Goal: Task Accomplishment & Management: Use online tool/utility

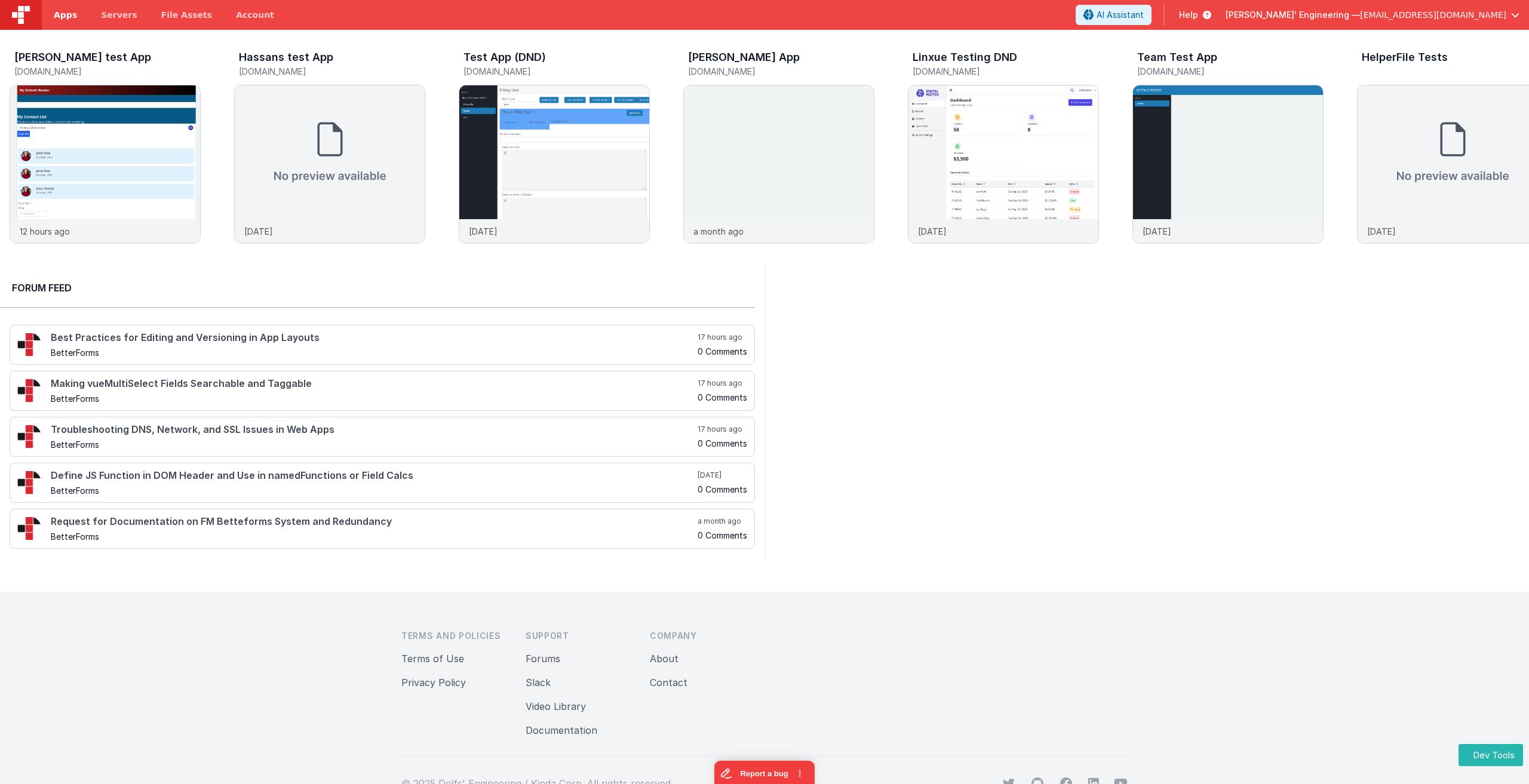
click at [58, 19] on span "Apps" at bounding box center [65, 14] width 23 height 12
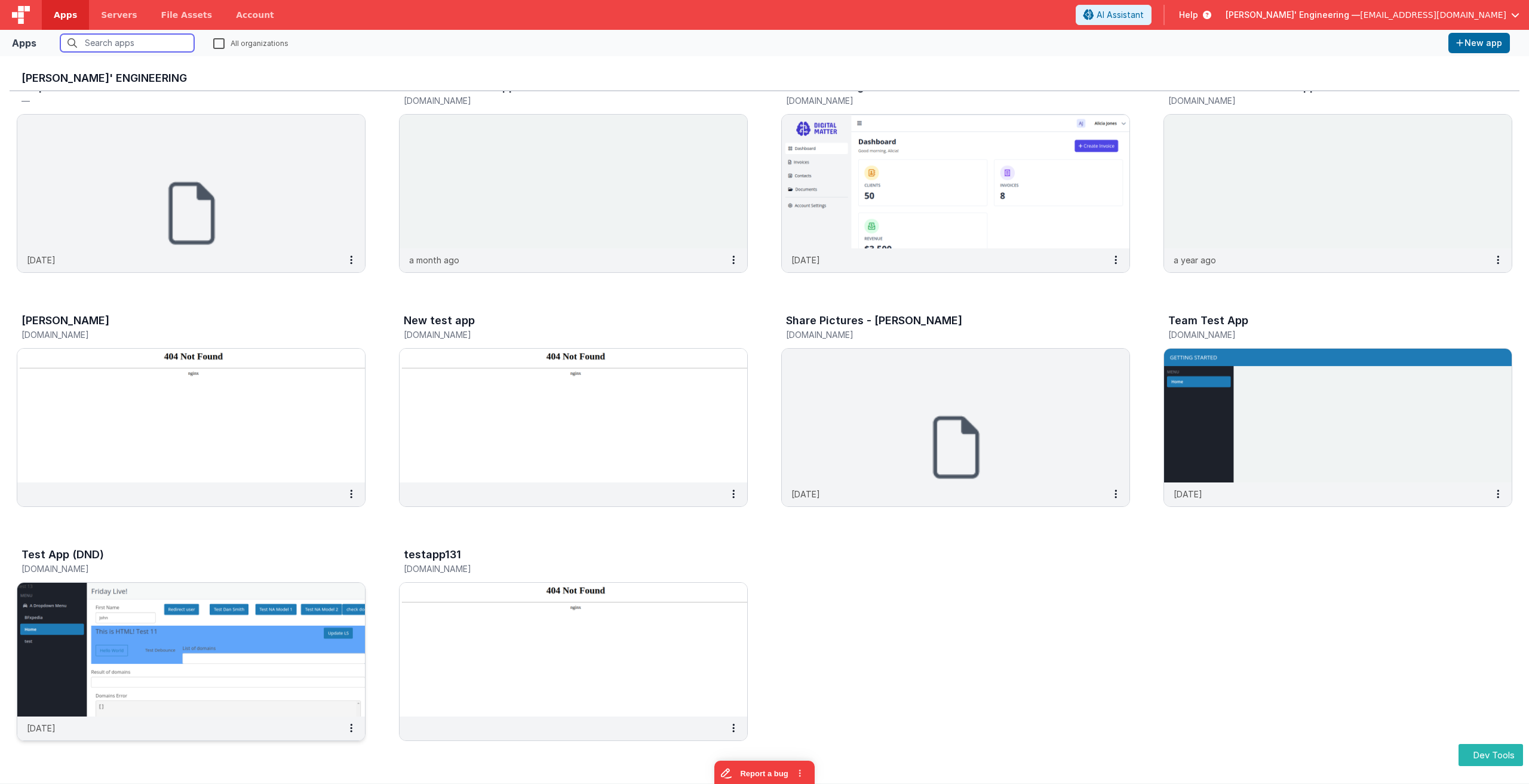
scroll to position [10, 0]
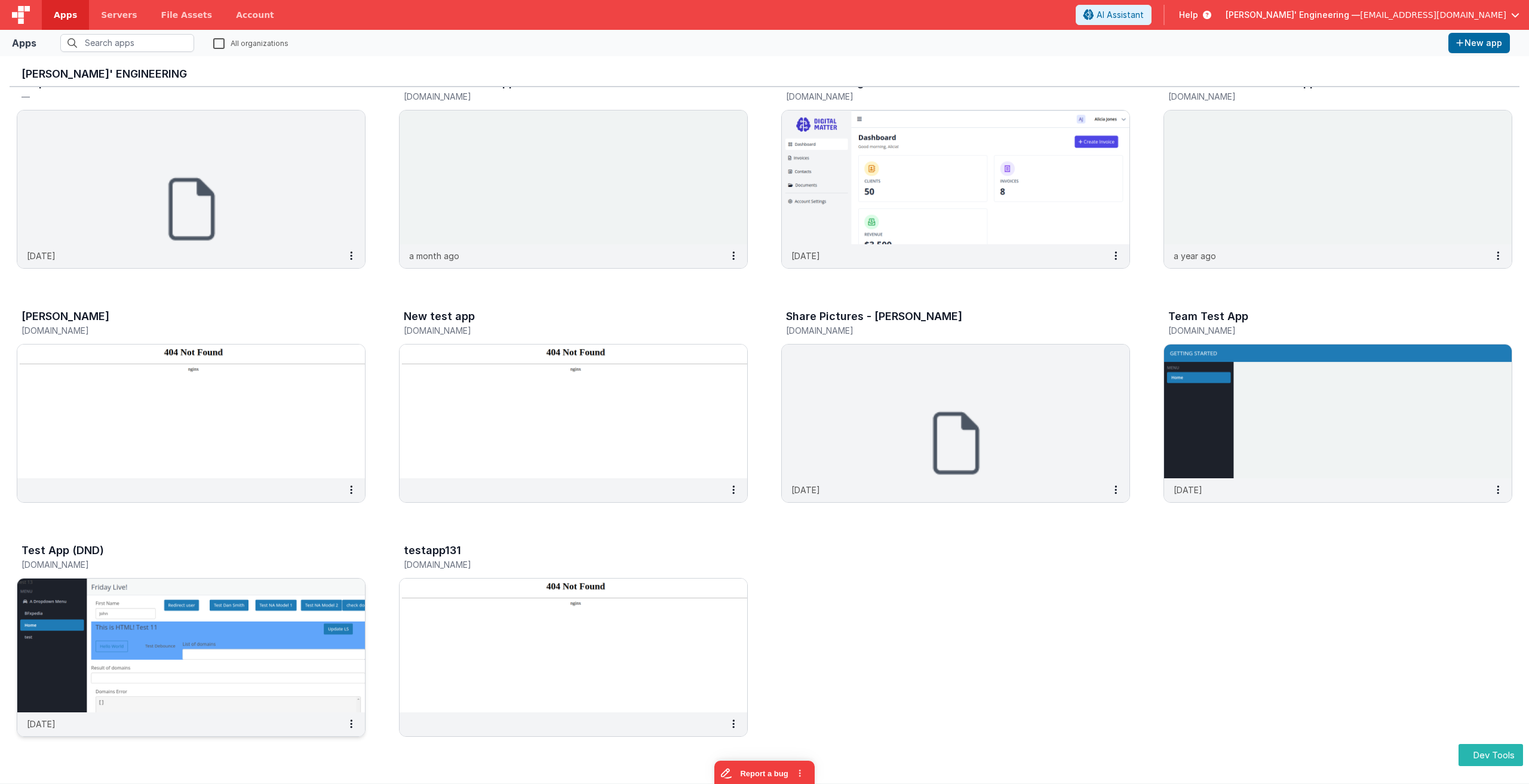
click at [282, 630] on img at bounding box center [191, 645] width 348 height 134
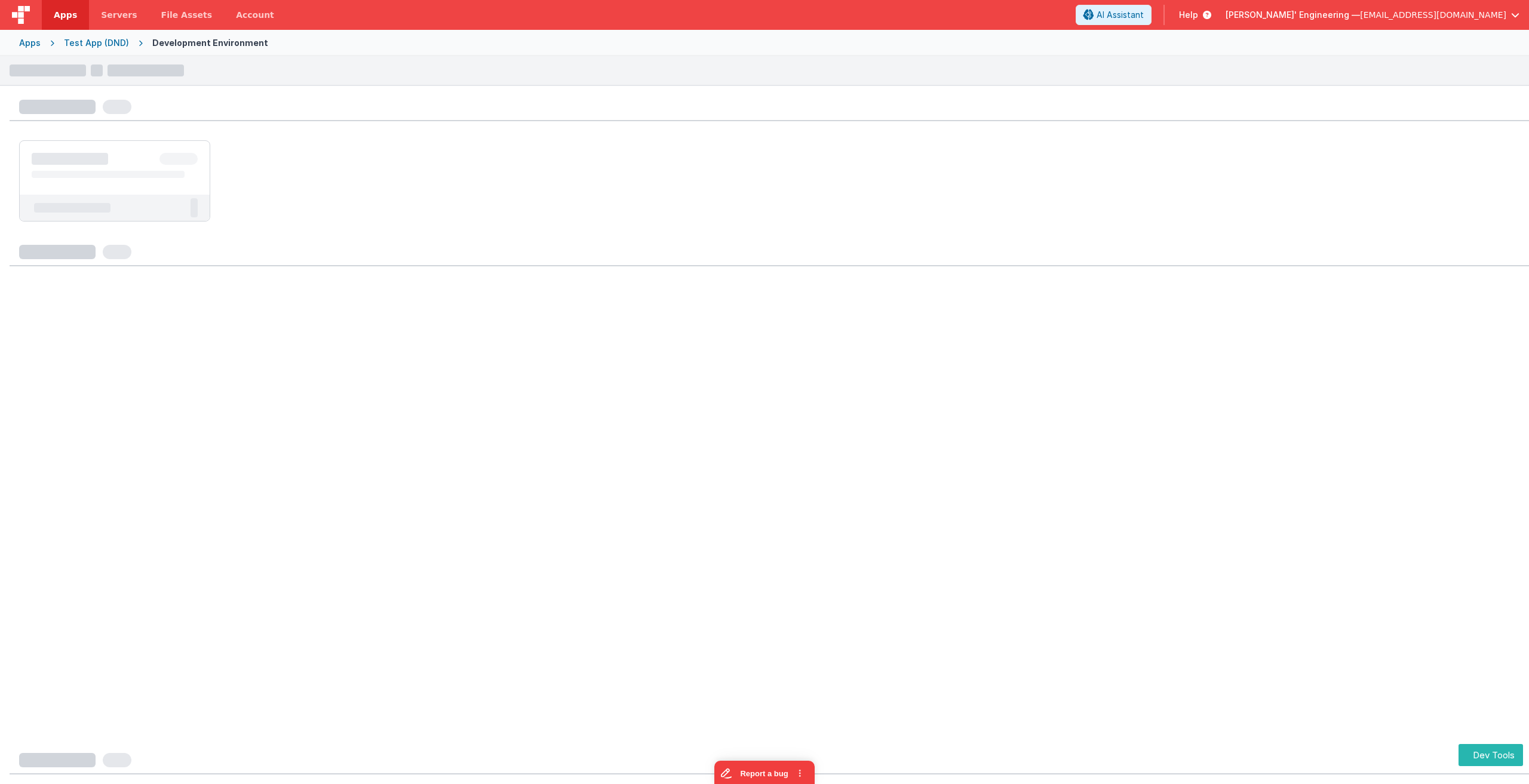
click at [1500, 18] on span "[EMAIL_ADDRESS][DOMAIN_NAME]" at bounding box center [1433, 14] width 146 height 12
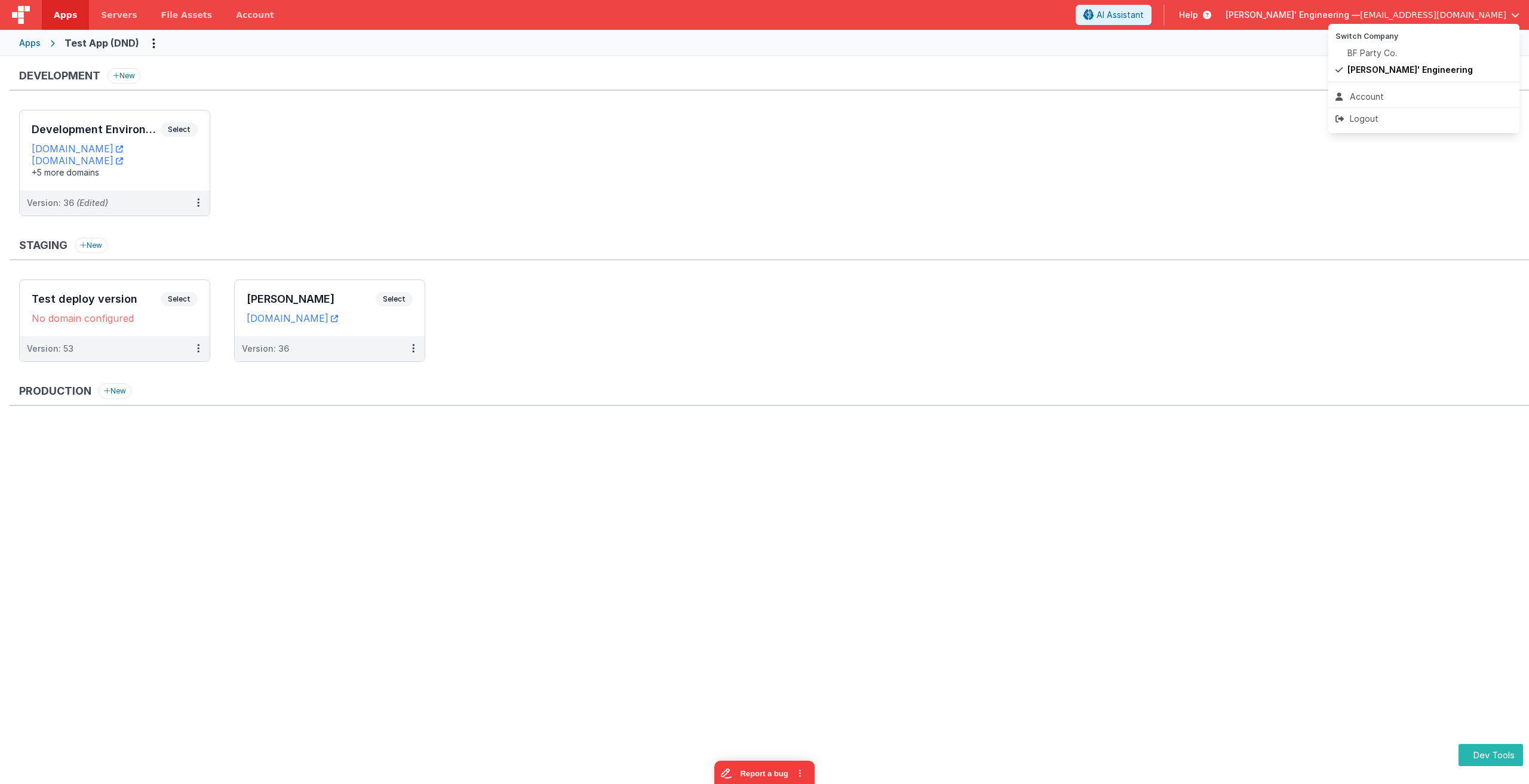
click at [688, 72] on button at bounding box center [764, 392] width 1529 height 784
click at [185, 133] on span "Select" at bounding box center [179, 129] width 37 height 14
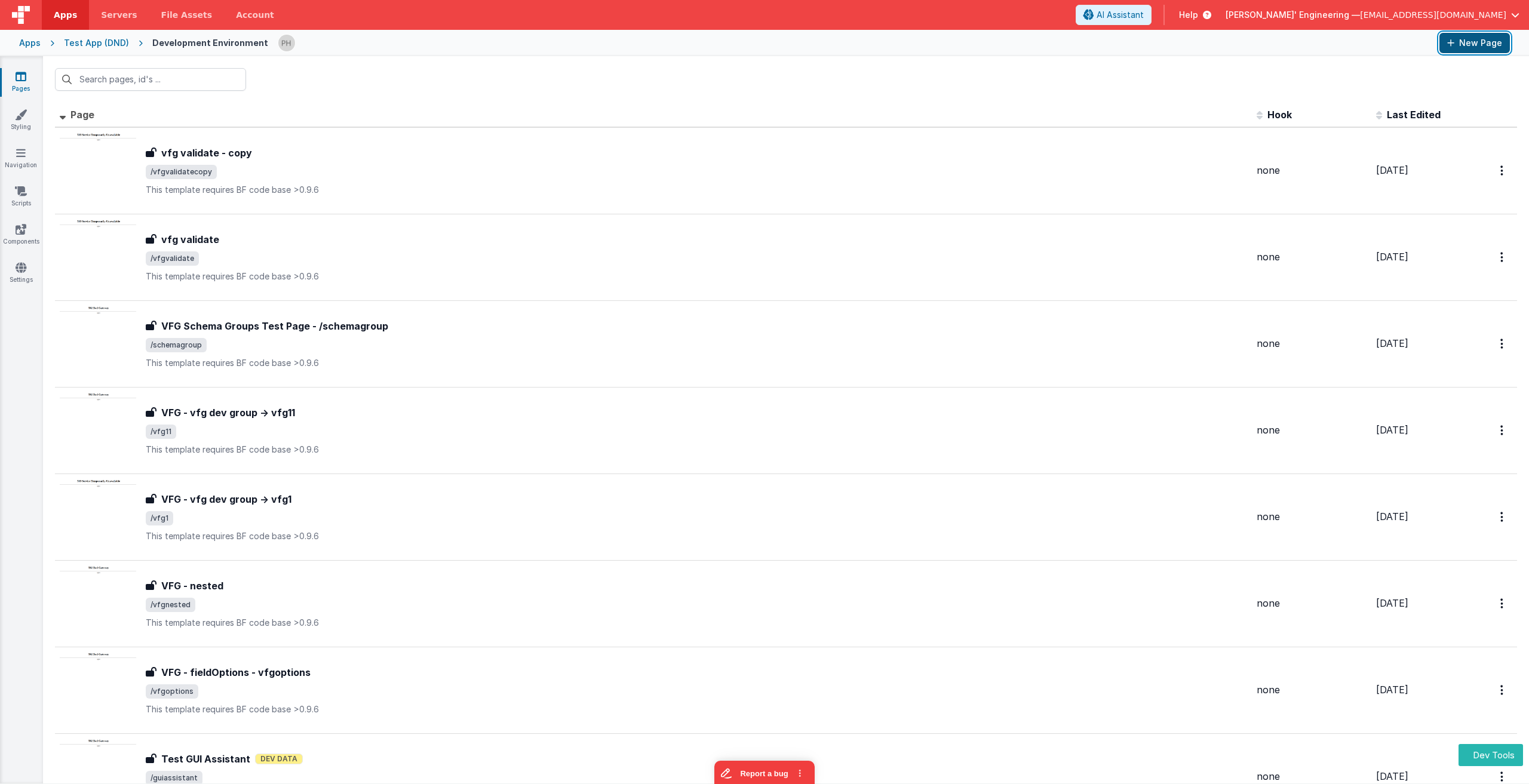
click at [1472, 41] on button "New Page" at bounding box center [1475, 43] width 71 height 21
click at [30, 43] on div "Apps" at bounding box center [30, 43] width 21 height 12
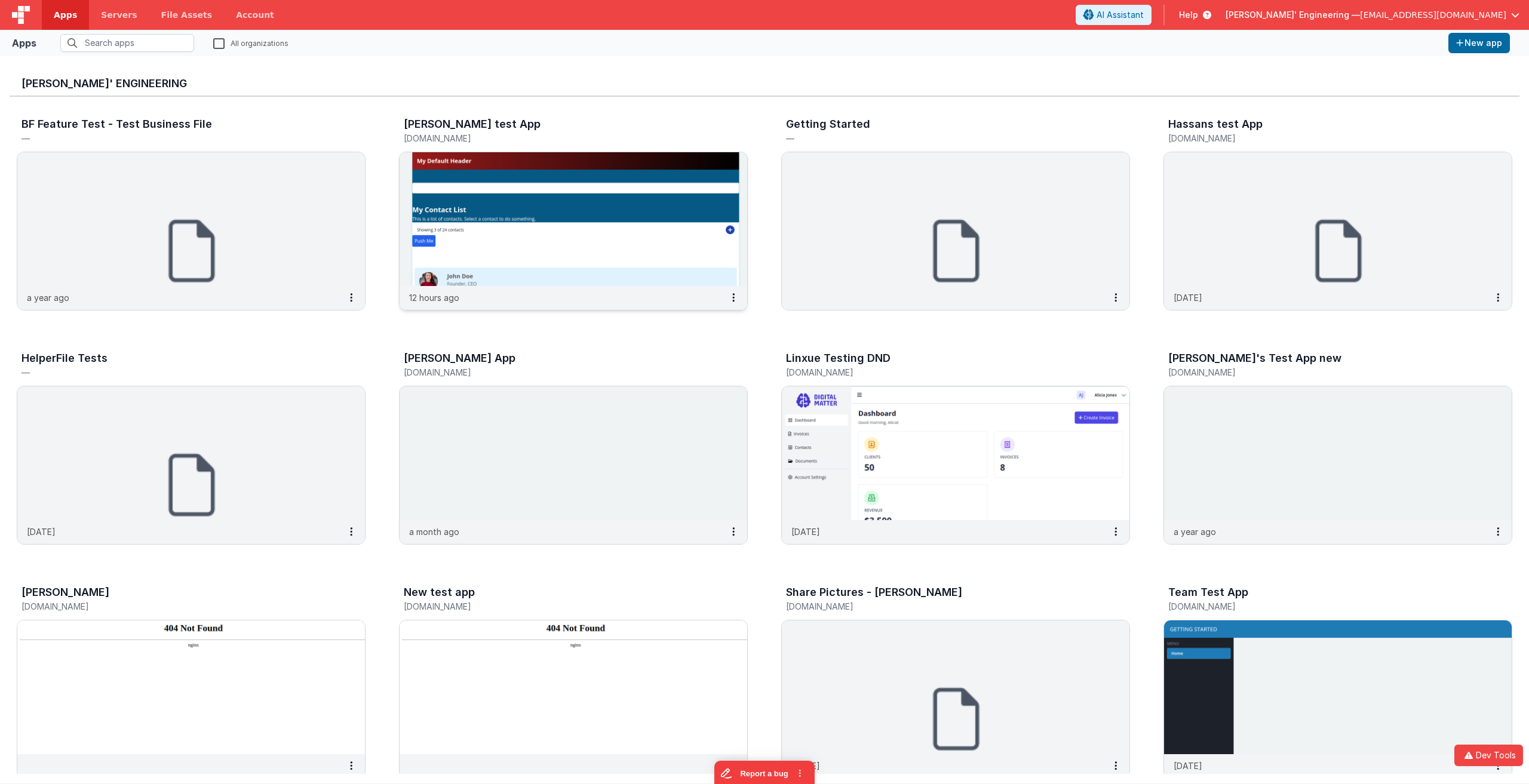
click at [566, 211] on img at bounding box center [574, 219] width 348 height 134
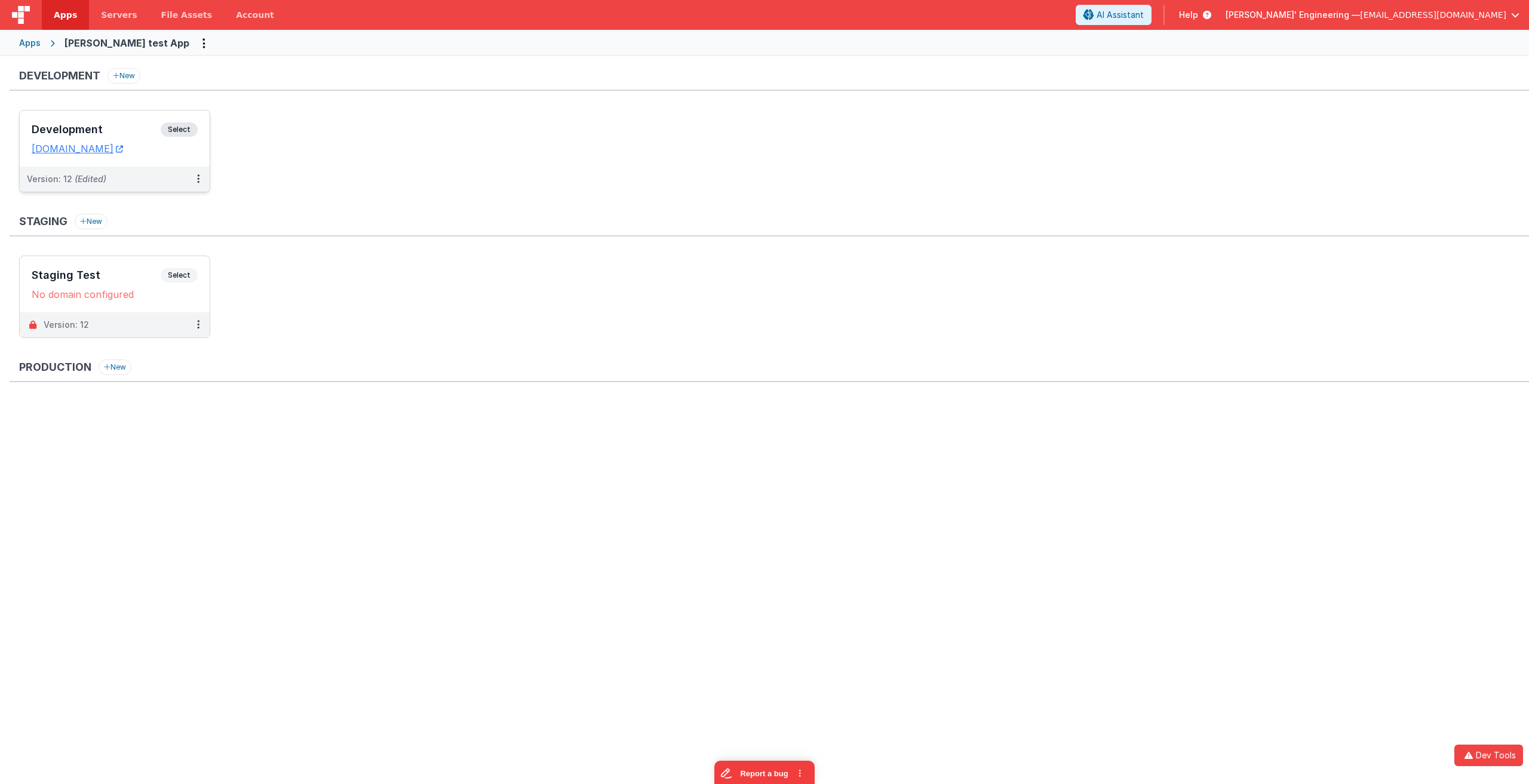
click at [181, 128] on span "Select" at bounding box center [179, 129] width 37 height 14
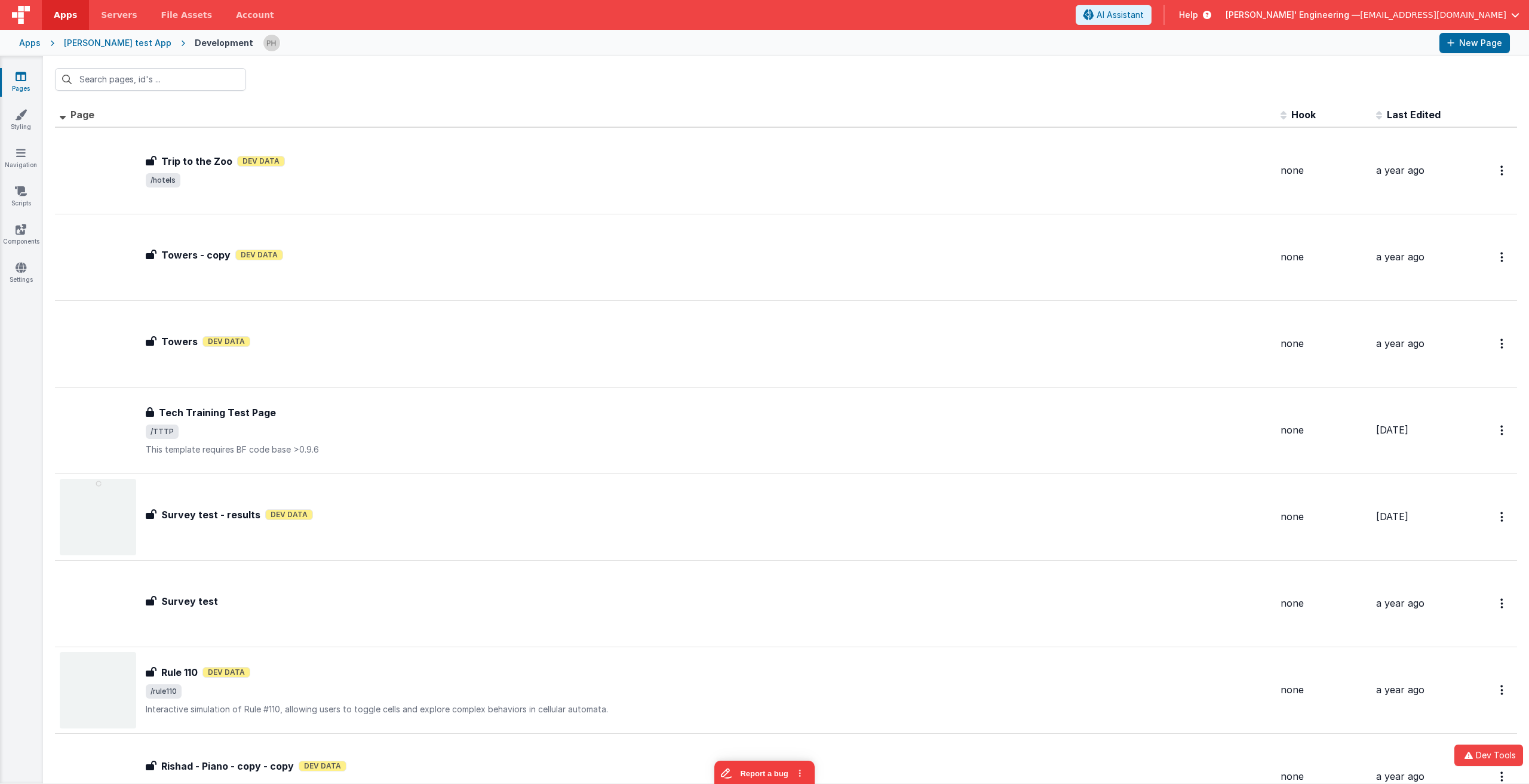
click at [1398, 110] on span "Last Edited" at bounding box center [1414, 114] width 54 height 12
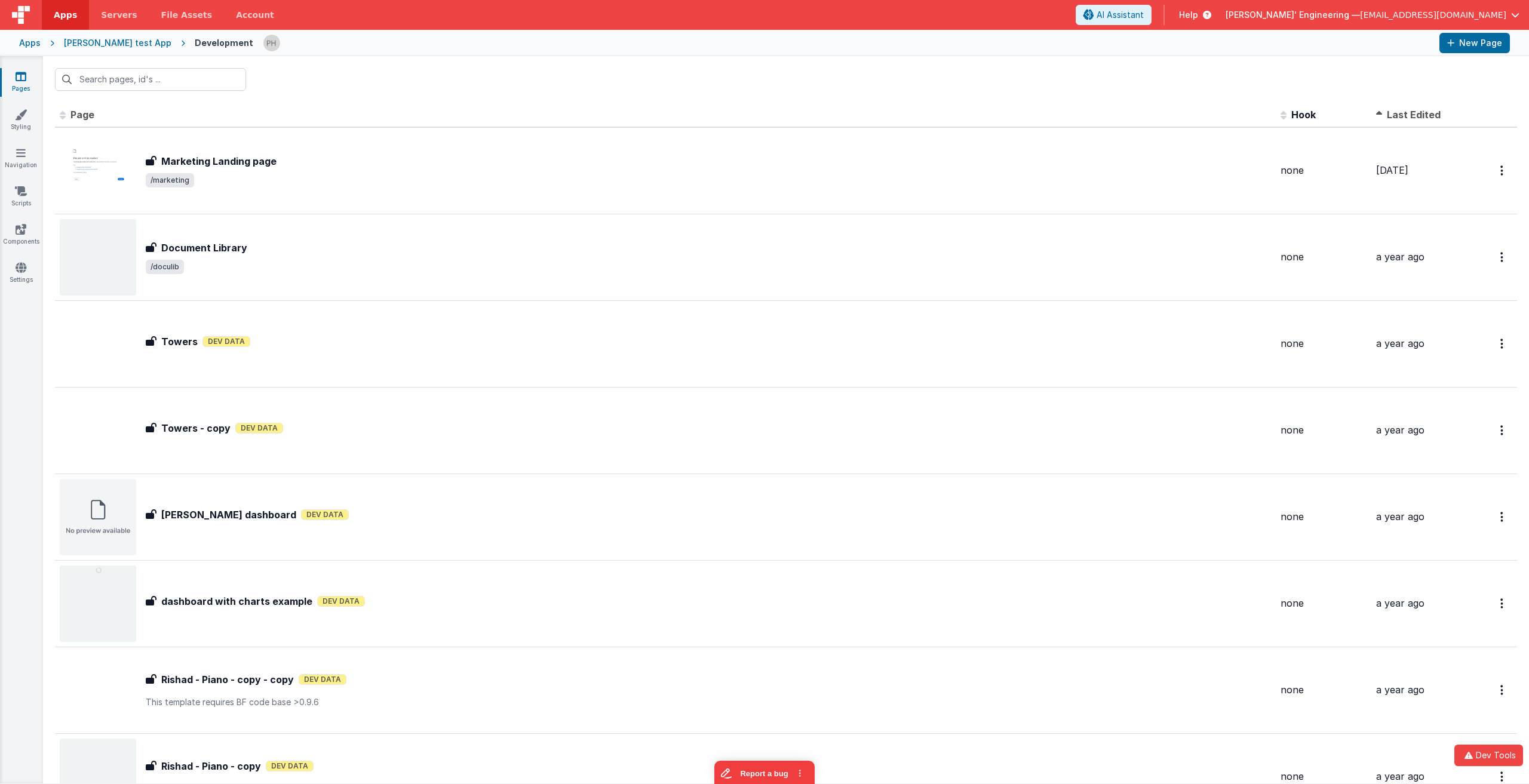
click at [1398, 110] on span "Last Edited" at bounding box center [1414, 114] width 54 height 12
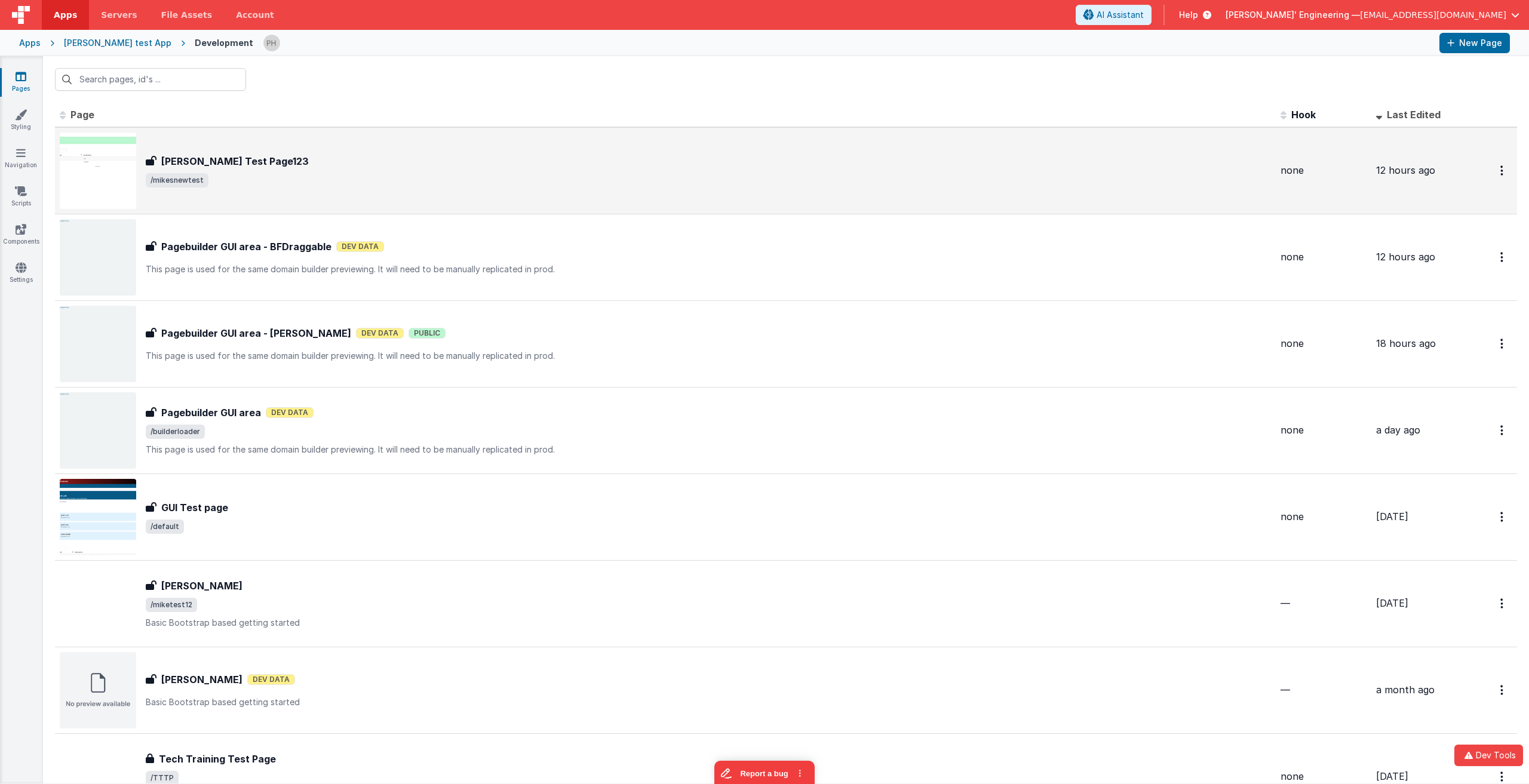
click at [383, 157] on div "[PERSON_NAME] Test Page123" at bounding box center [708, 161] width 1125 height 14
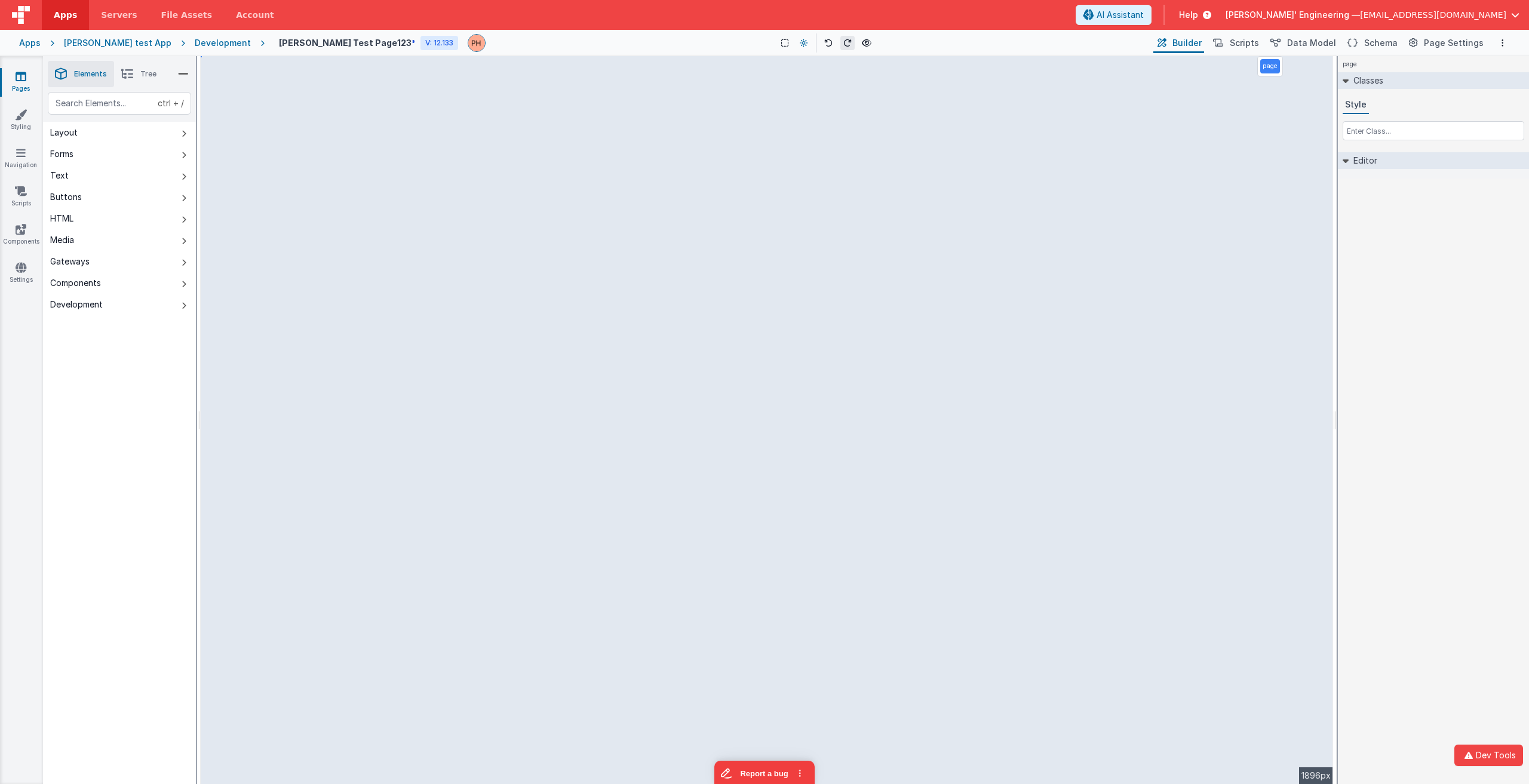
click at [797, 44] on button at bounding box center [804, 43] width 14 height 14
click at [793, 88] on button "Dark Mode" at bounding box center [830, 90] width 76 height 21
click at [800, 43] on icon at bounding box center [804, 43] width 7 height 8
click at [793, 66] on button "Light Mode" at bounding box center [830, 68] width 76 height 21
select select
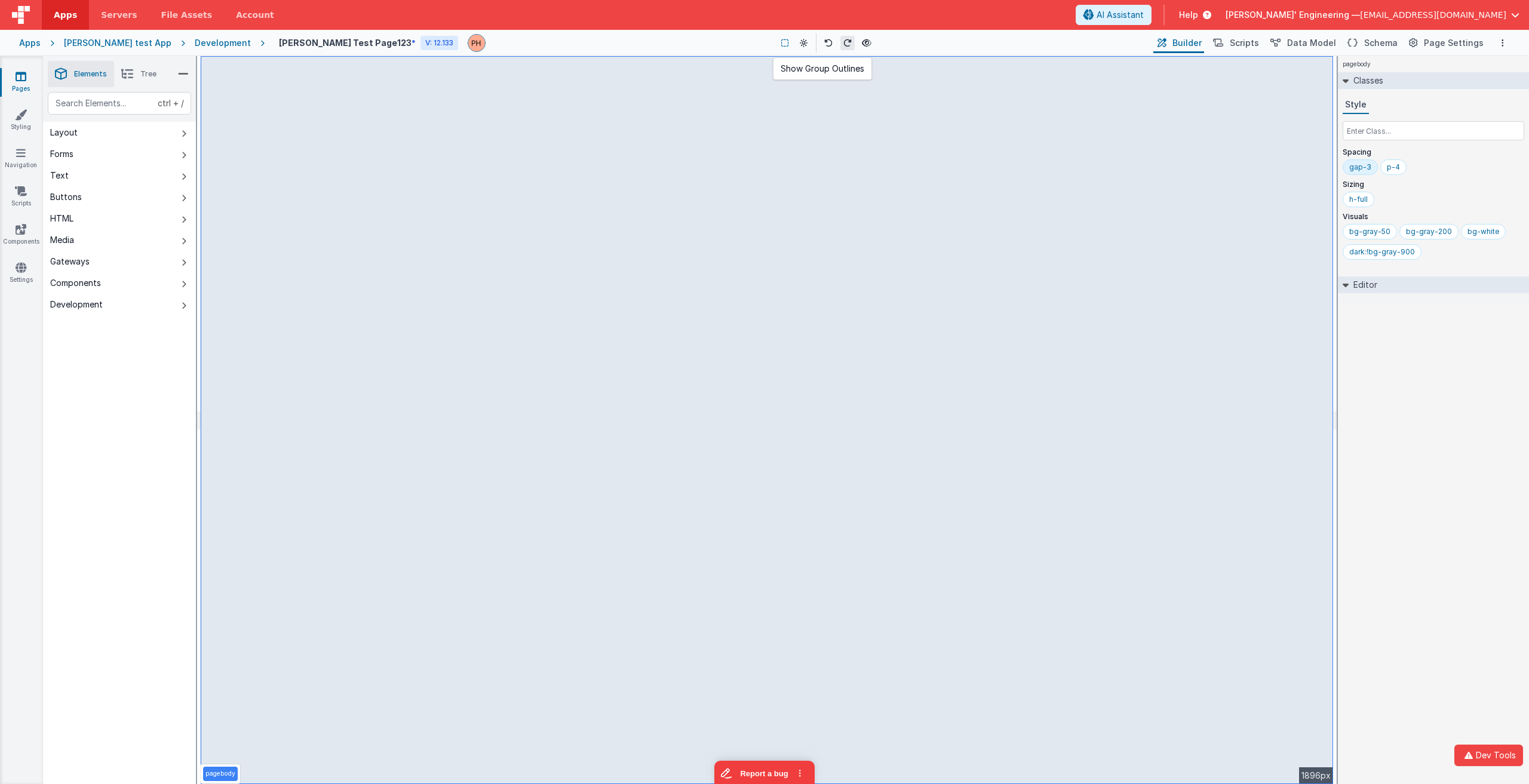
click at [781, 40] on icon at bounding box center [784, 43] width 7 height 8
click at [781, 43] on icon at bounding box center [784, 43] width 7 height 8
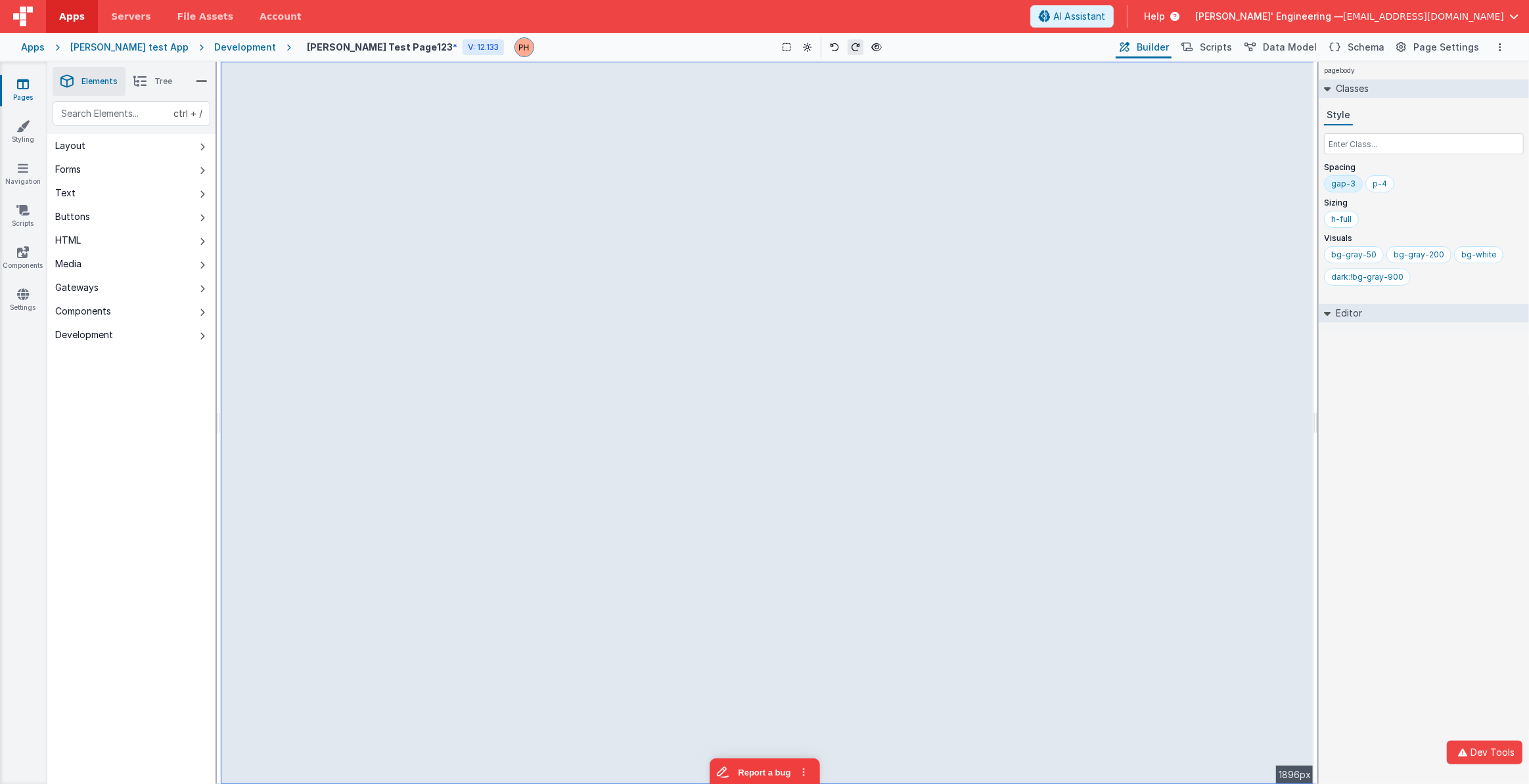
click at [1413, 415] on div "pagebody Classes Style Spacing gap-3 p-4 Sizing h-full Visuals bg-gray-50 bg-gr…" at bounding box center [1423, 423] width 210 height 723
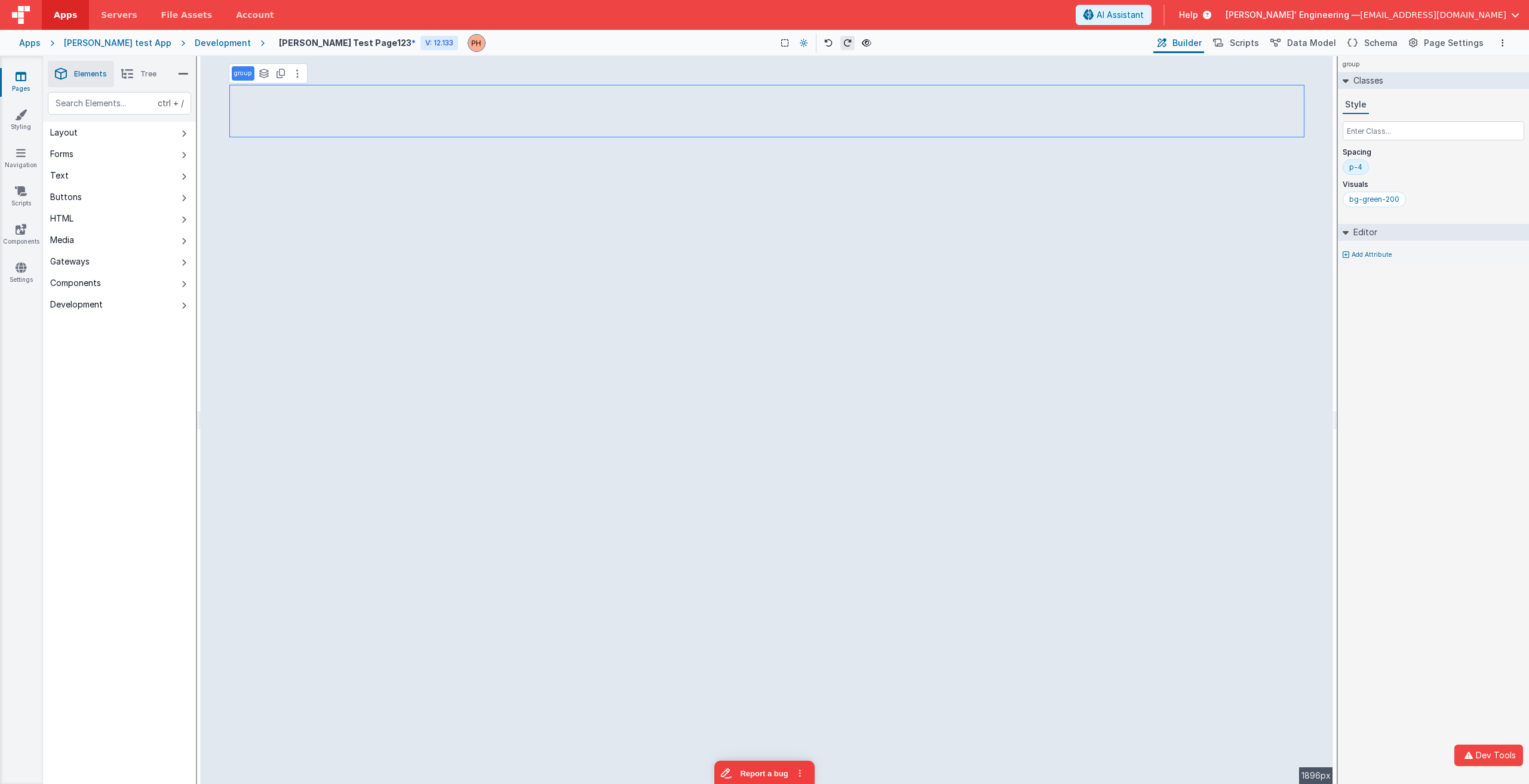
click at [800, 43] on icon at bounding box center [804, 43] width 8 height 8
click at [768, 36] on div at bounding box center [764, 392] width 1529 height 784
click at [1504, 41] on button "Options" at bounding box center [1503, 43] width 14 height 14
click at [1505, 42] on button at bounding box center [764, 392] width 1529 height 784
click at [296, 70] on icon at bounding box center [297, 73] width 2 height 10
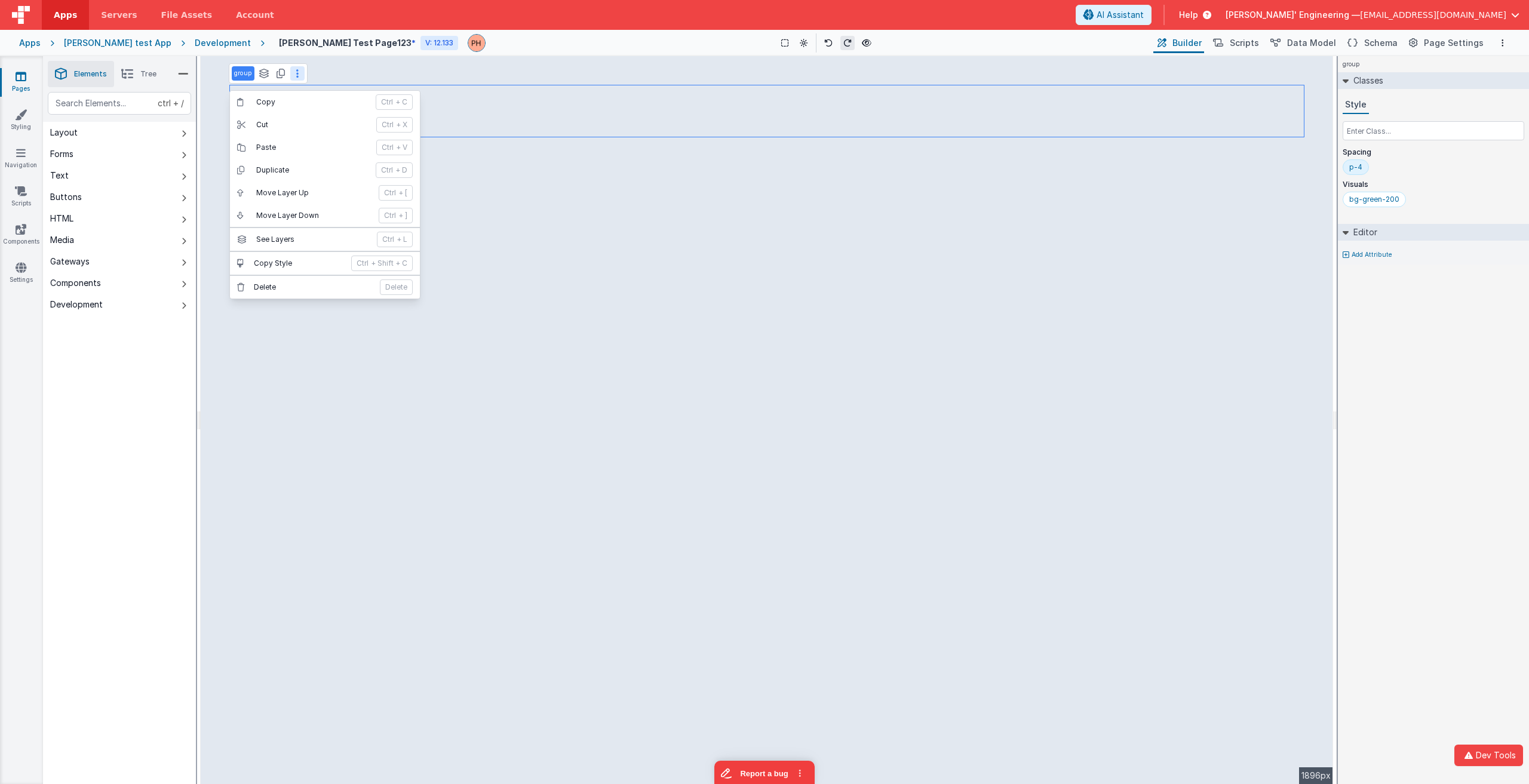
click at [298, 71] on icon at bounding box center [297, 73] width 2 height 10
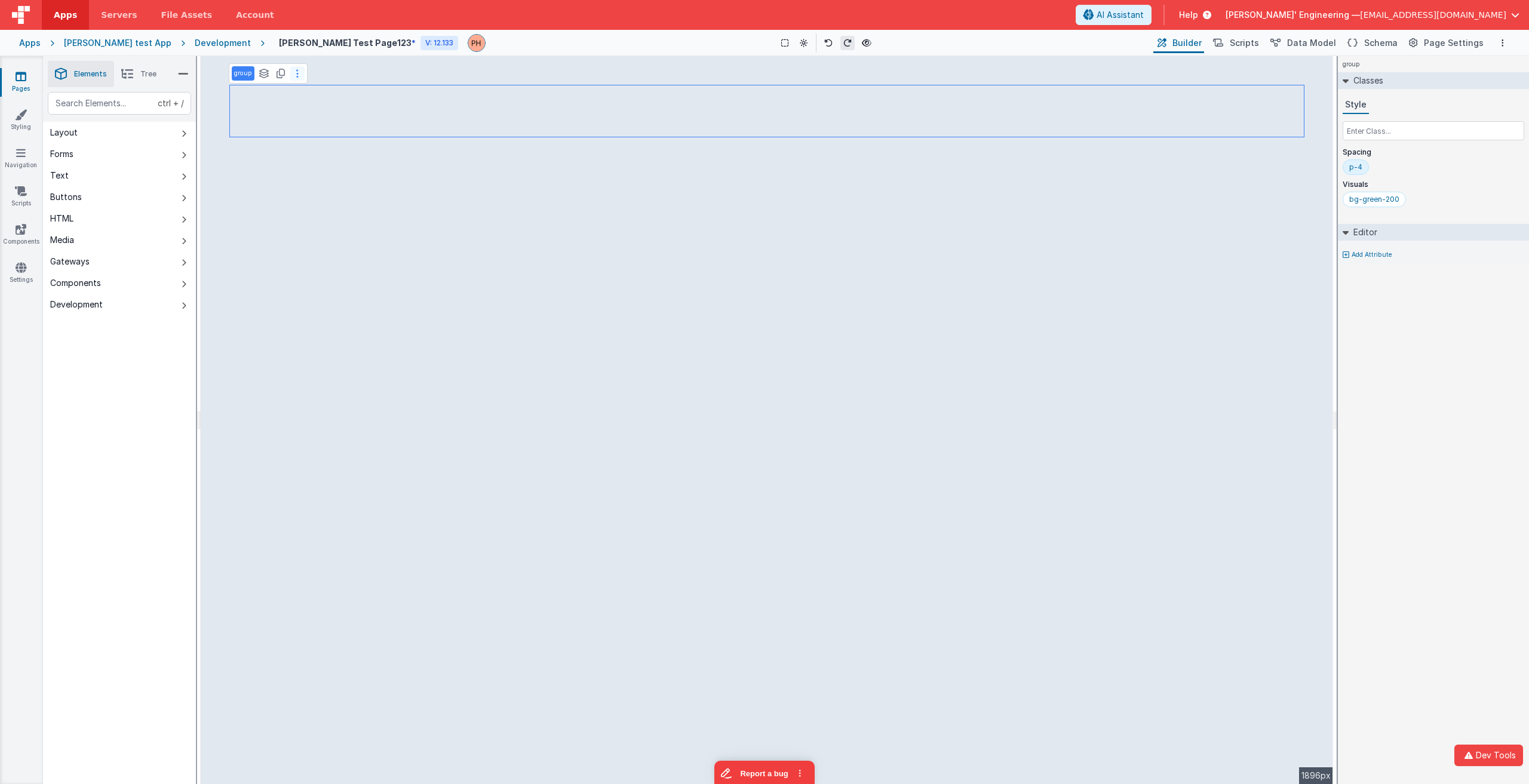
click at [297, 79] on button at bounding box center [297, 73] width 14 height 14
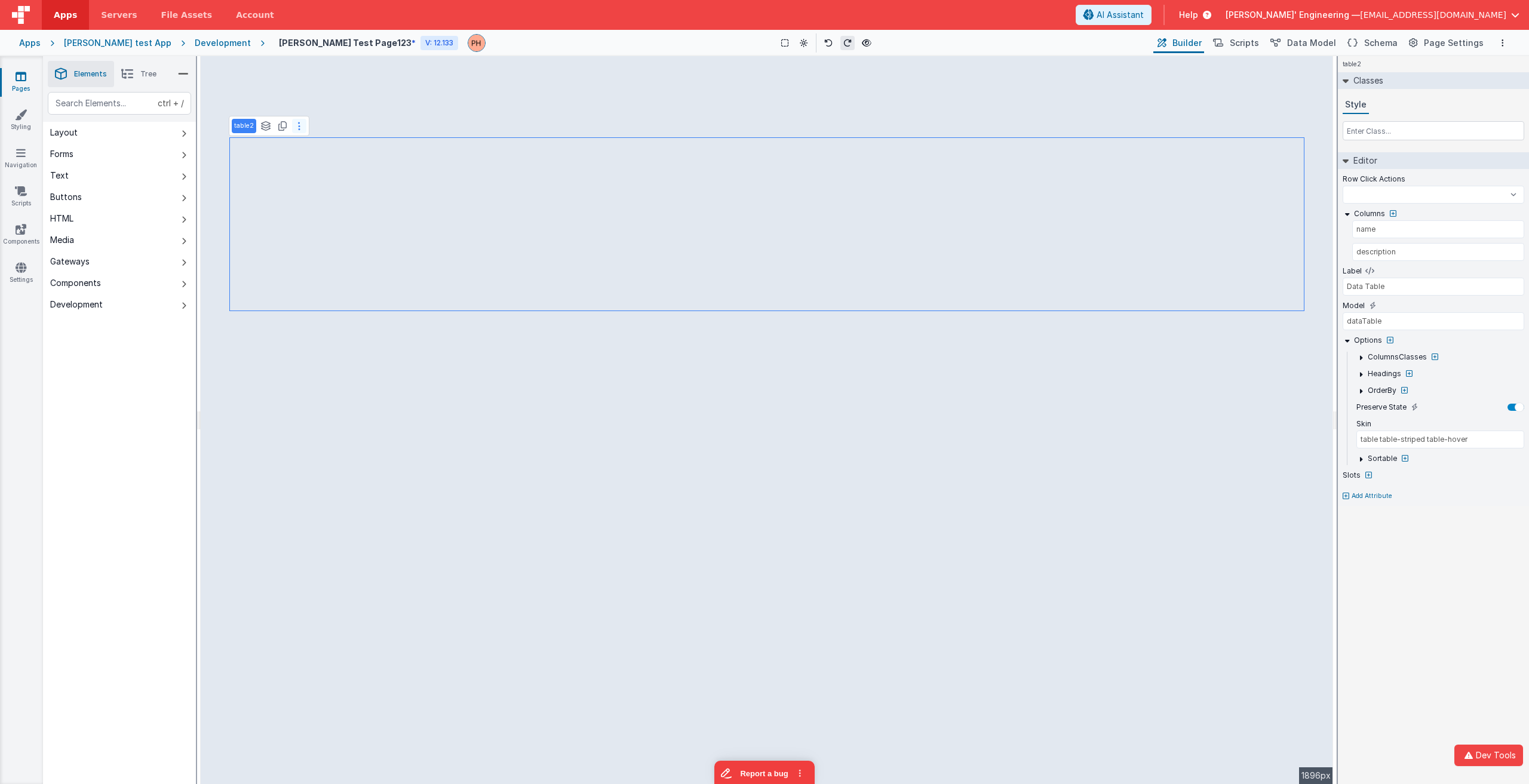
click at [302, 129] on button at bounding box center [299, 126] width 14 height 14
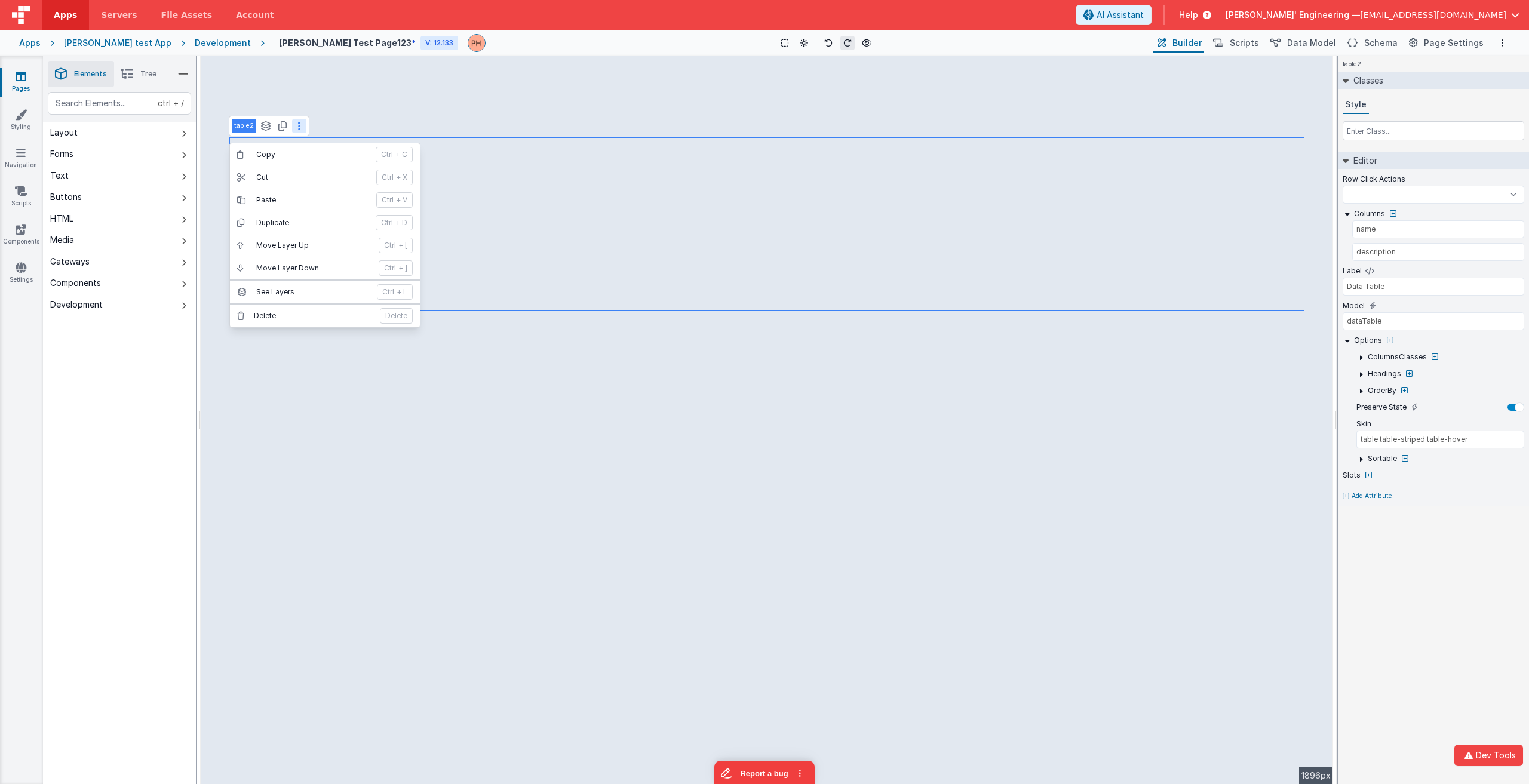
click at [300, 128] on button at bounding box center [299, 126] width 14 height 14
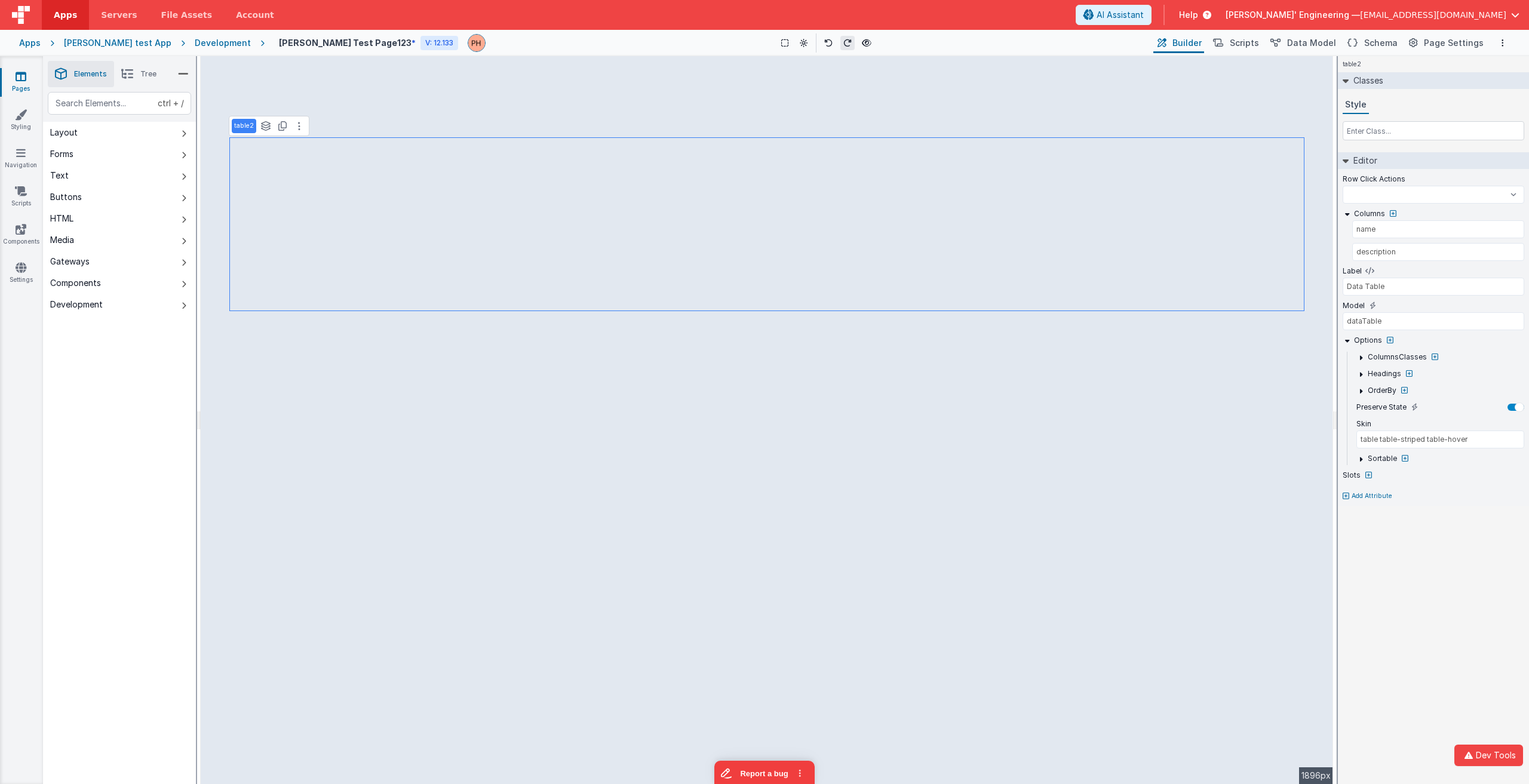
select select
type input "Push Me"
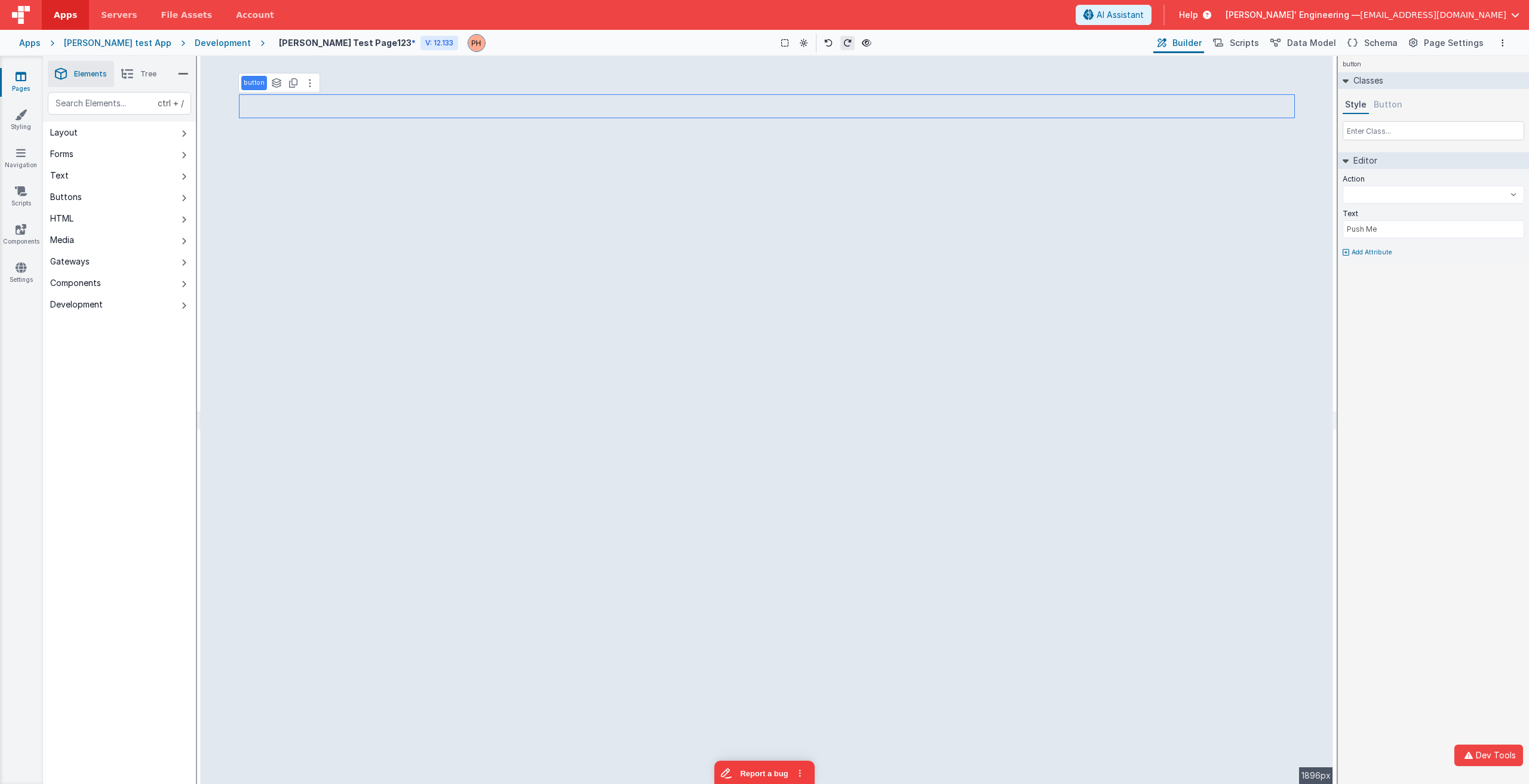
click at [1381, 96] on button "Button" at bounding box center [1388, 105] width 34 height 18
click at [1363, 107] on button "Style" at bounding box center [1356, 105] width 26 height 18
click at [1384, 108] on button "Button" at bounding box center [1388, 105] width 34 height 18
select select
click at [1366, 199] on div "text-white" at bounding box center [1367, 200] width 35 height 10
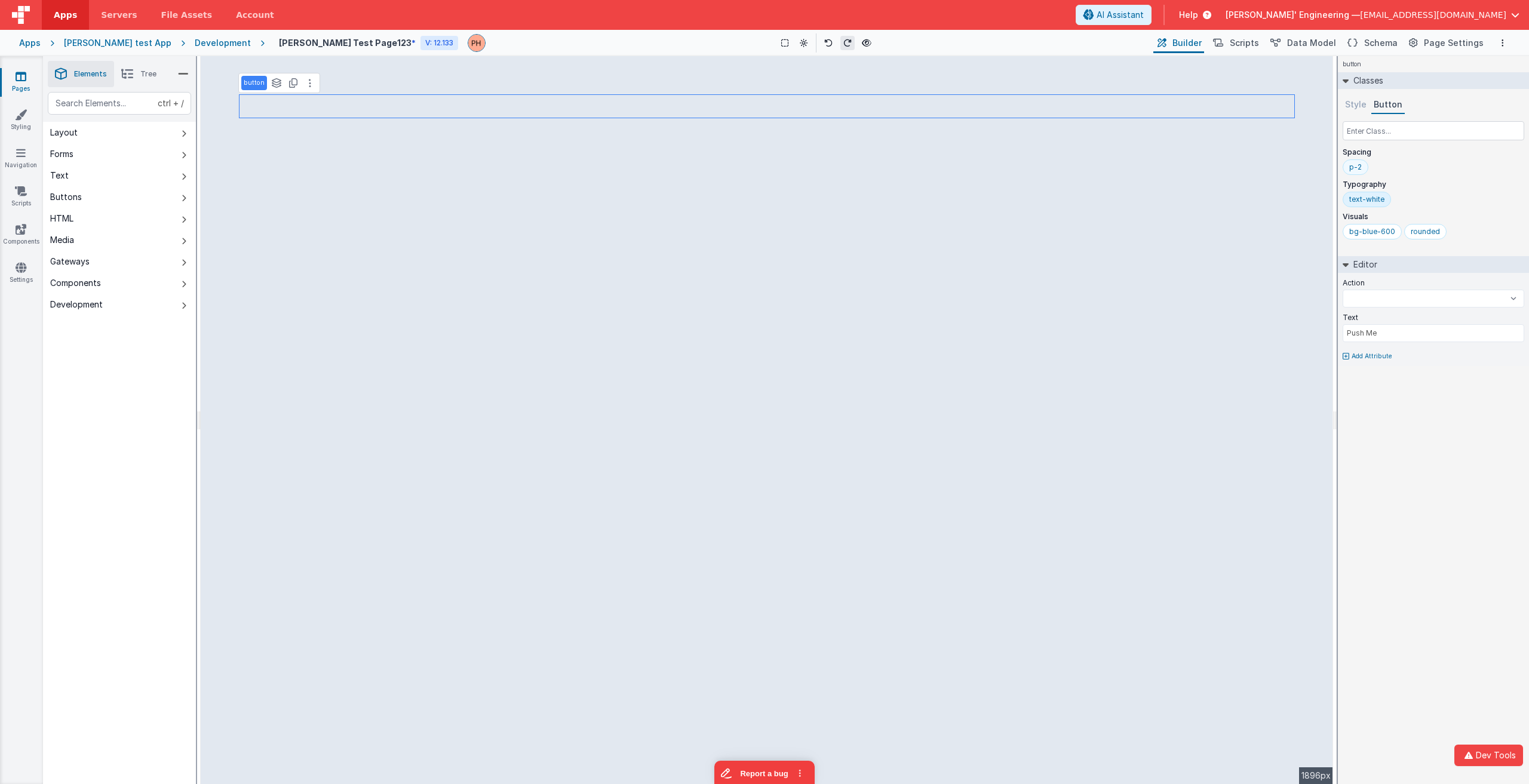
click at [1362, 167] on div "p-2" at bounding box center [1355, 167] width 25 height 16
click at [1310, 772] on div "1896px" at bounding box center [1316, 775] width 34 height 16
click at [1314, 776] on div "1896px" at bounding box center [1316, 775] width 34 height 16
click at [1506, 41] on button "Options" at bounding box center [1503, 43] width 14 height 14
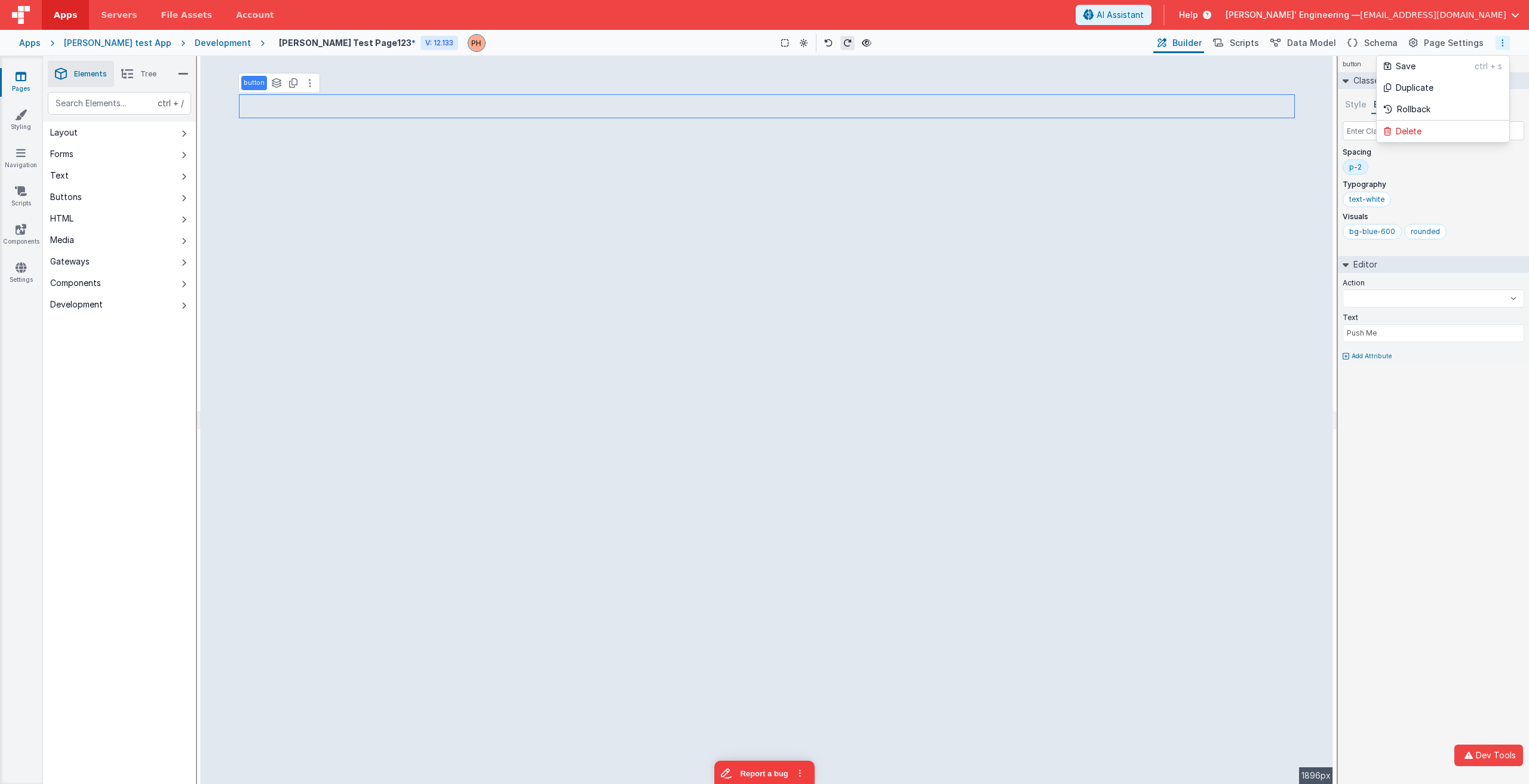
click at [1500, 36] on button at bounding box center [764, 392] width 1529 height 784
click at [309, 85] on icon at bounding box center [310, 83] width 2 height 10
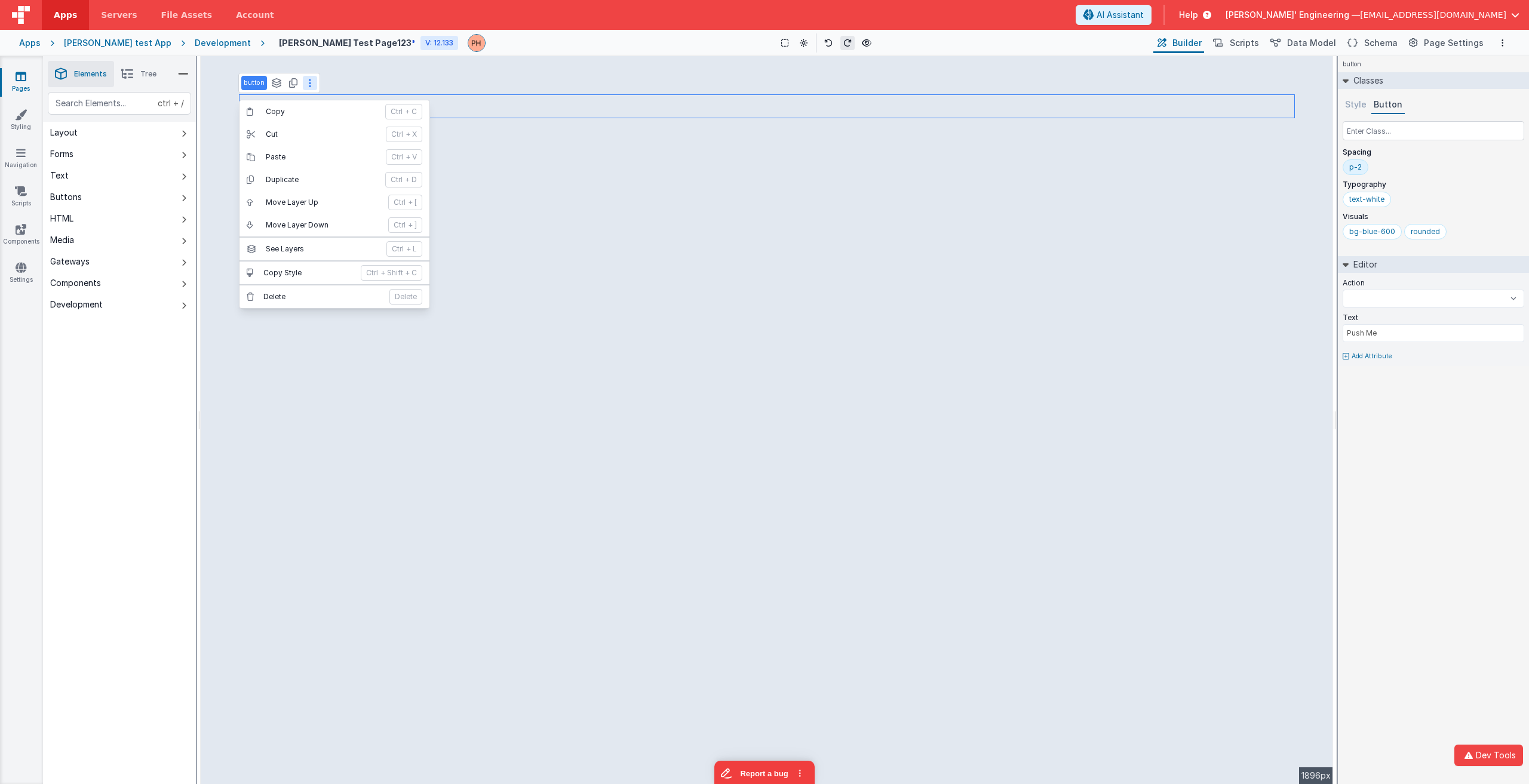
click at [310, 83] on button at bounding box center [310, 82] width 14 height 14
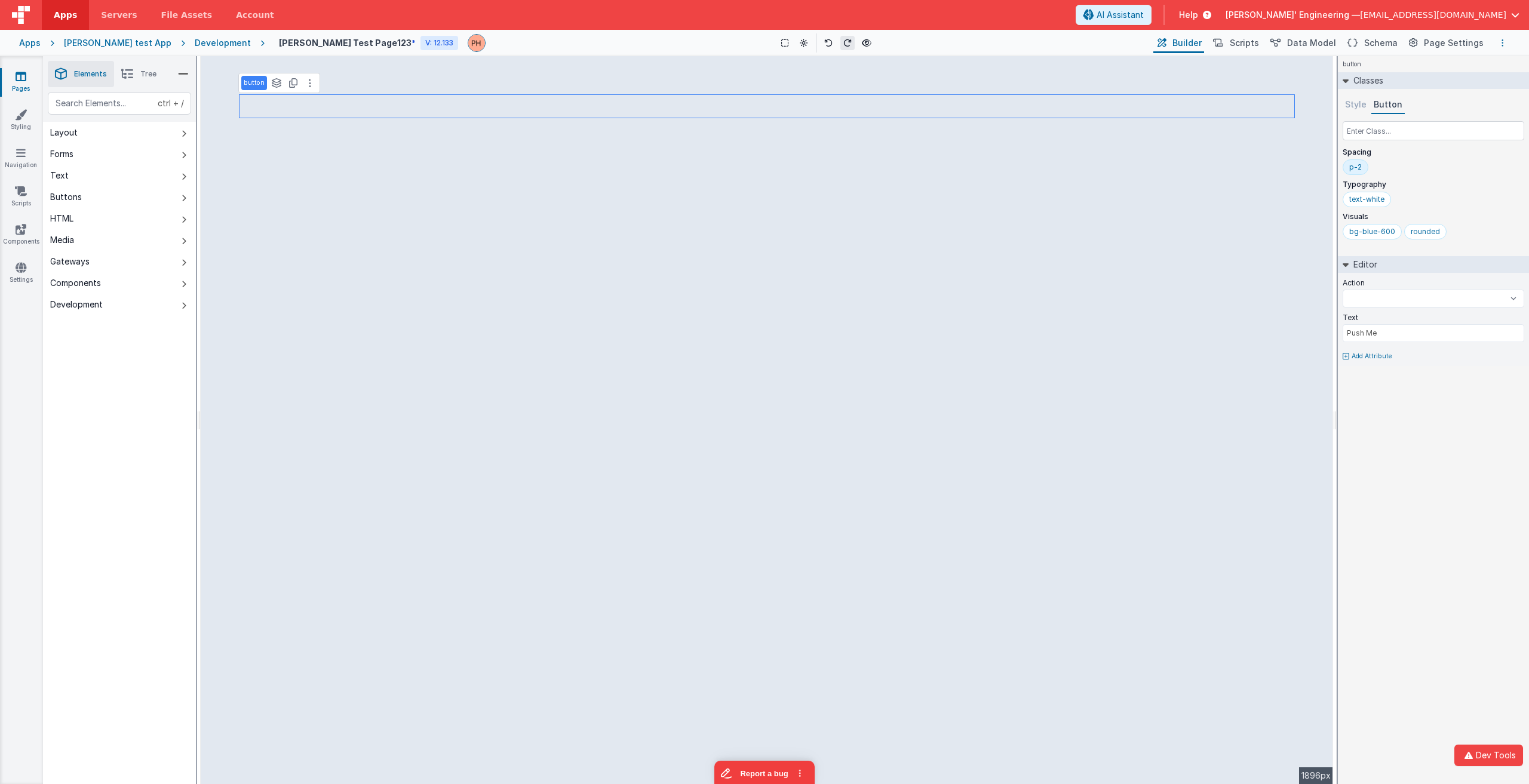
click at [1503, 43] on icon "Options" at bounding box center [1502, 43] width 2 height 8
click at [1504, 43] on button at bounding box center [764, 392] width 1529 height 784
click at [311, 84] on button at bounding box center [310, 82] width 14 height 14
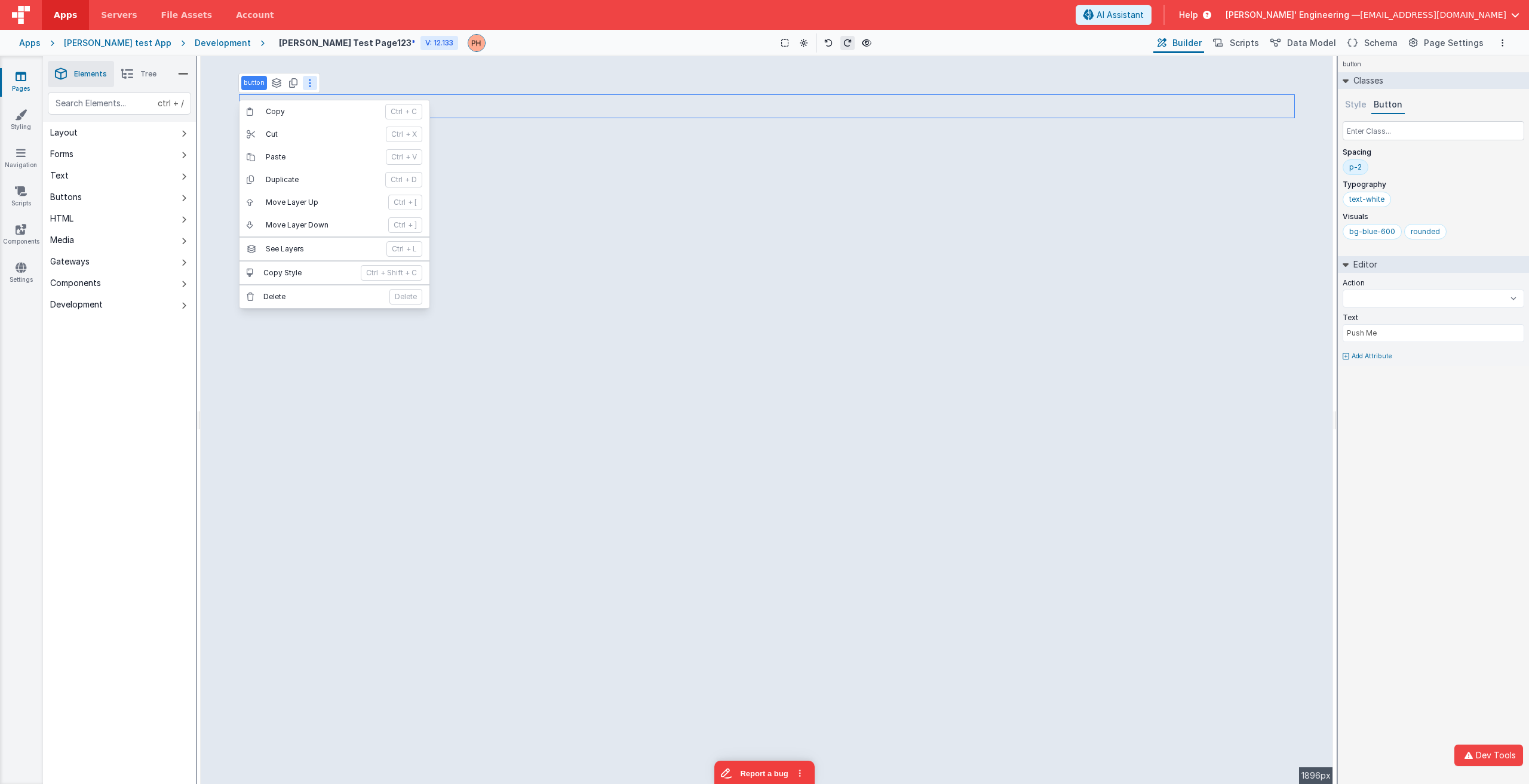
click at [312, 84] on button at bounding box center [310, 82] width 14 height 14
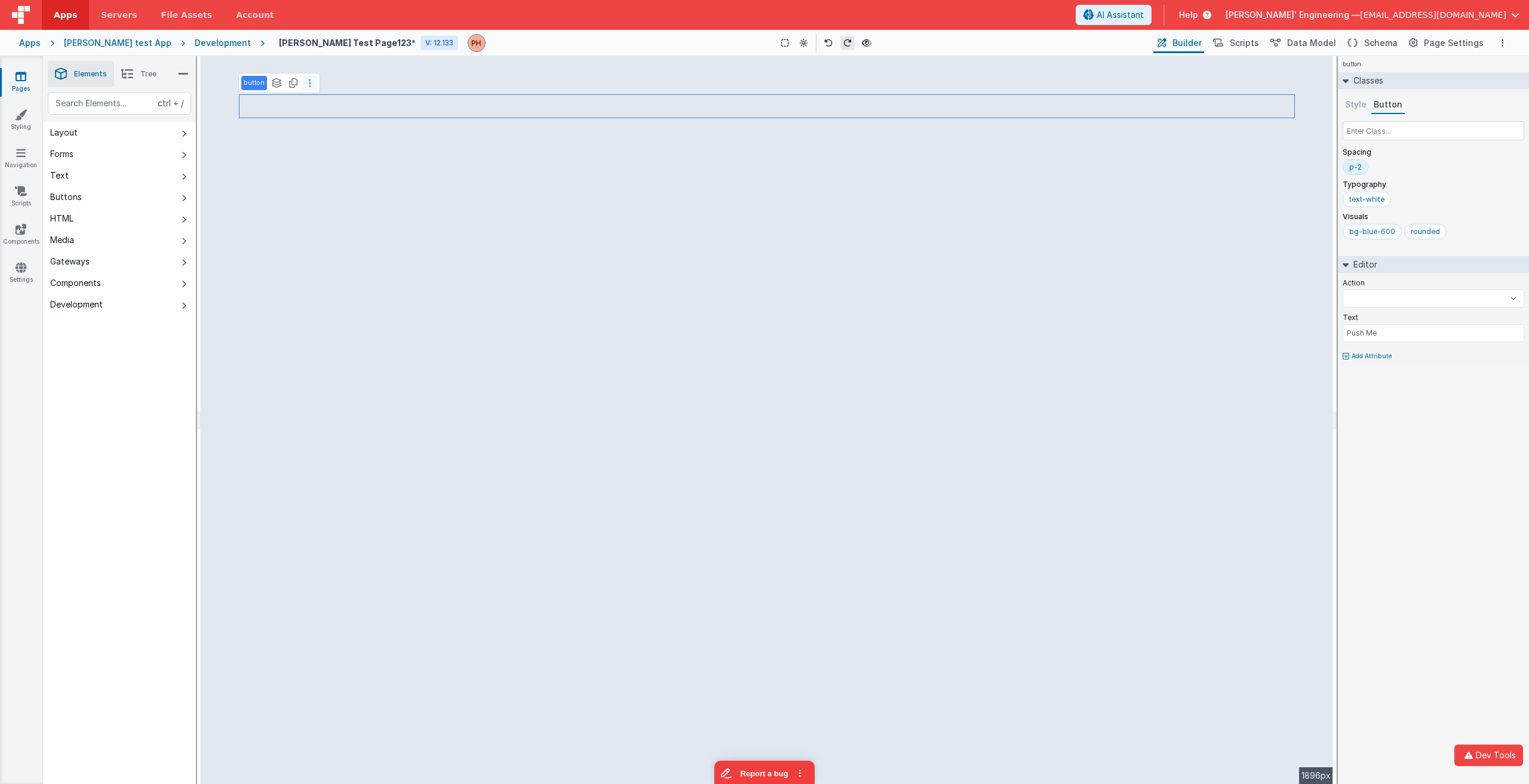
click at [309, 84] on icon at bounding box center [310, 83] width 2 height 10
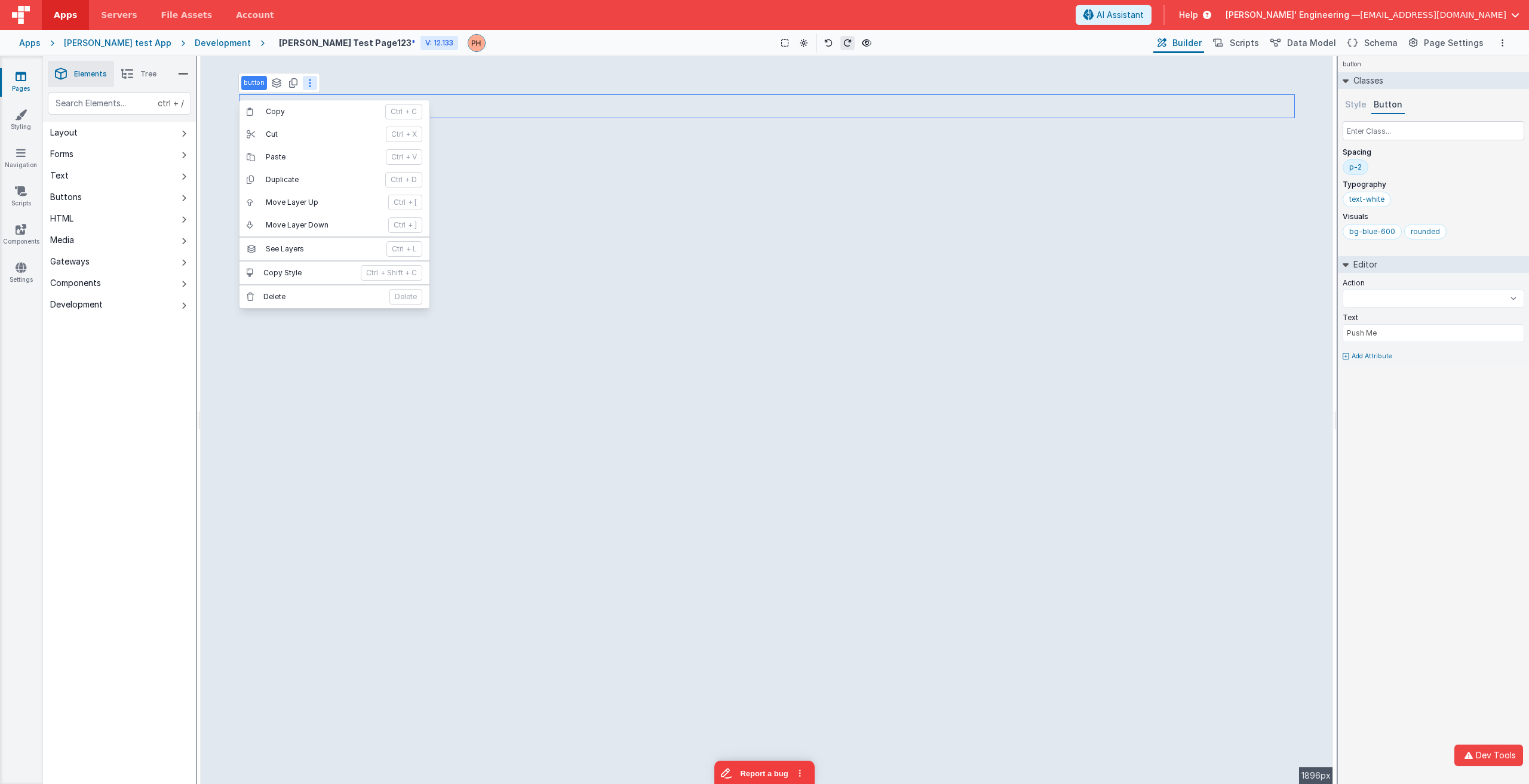
drag, startPoint x: 308, startPoint y: 84, endPoint x: 315, endPoint y: 87, distance: 7.6
click at [309, 84] on icon at bounding box center [310, 83] width 2 height 10
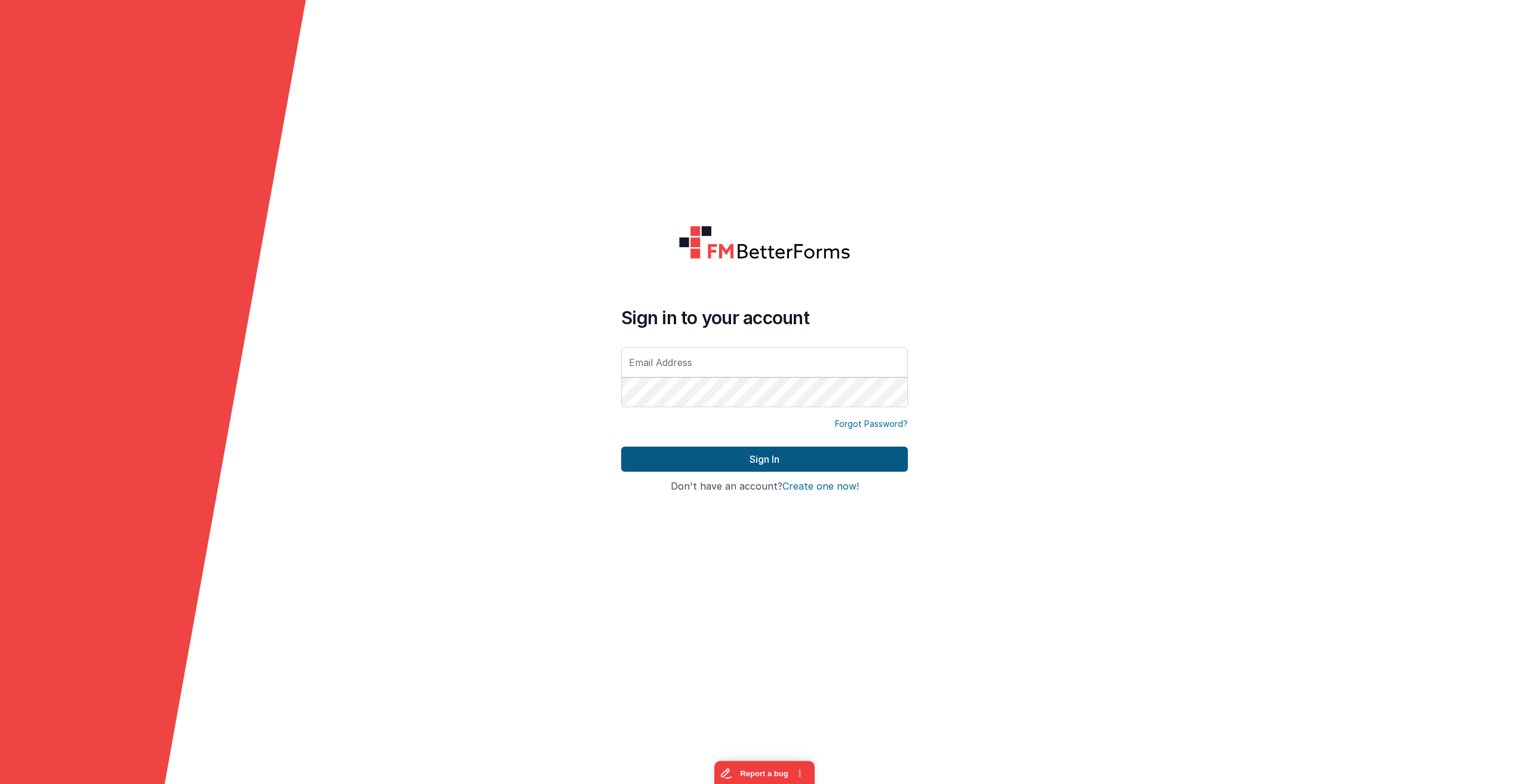
type input "[EMAIL_ADDRESS][DOMAIN_NAME]"
click at [772, 451] on button "Sign In" at bounding box center [764, 459] width 286 height 25
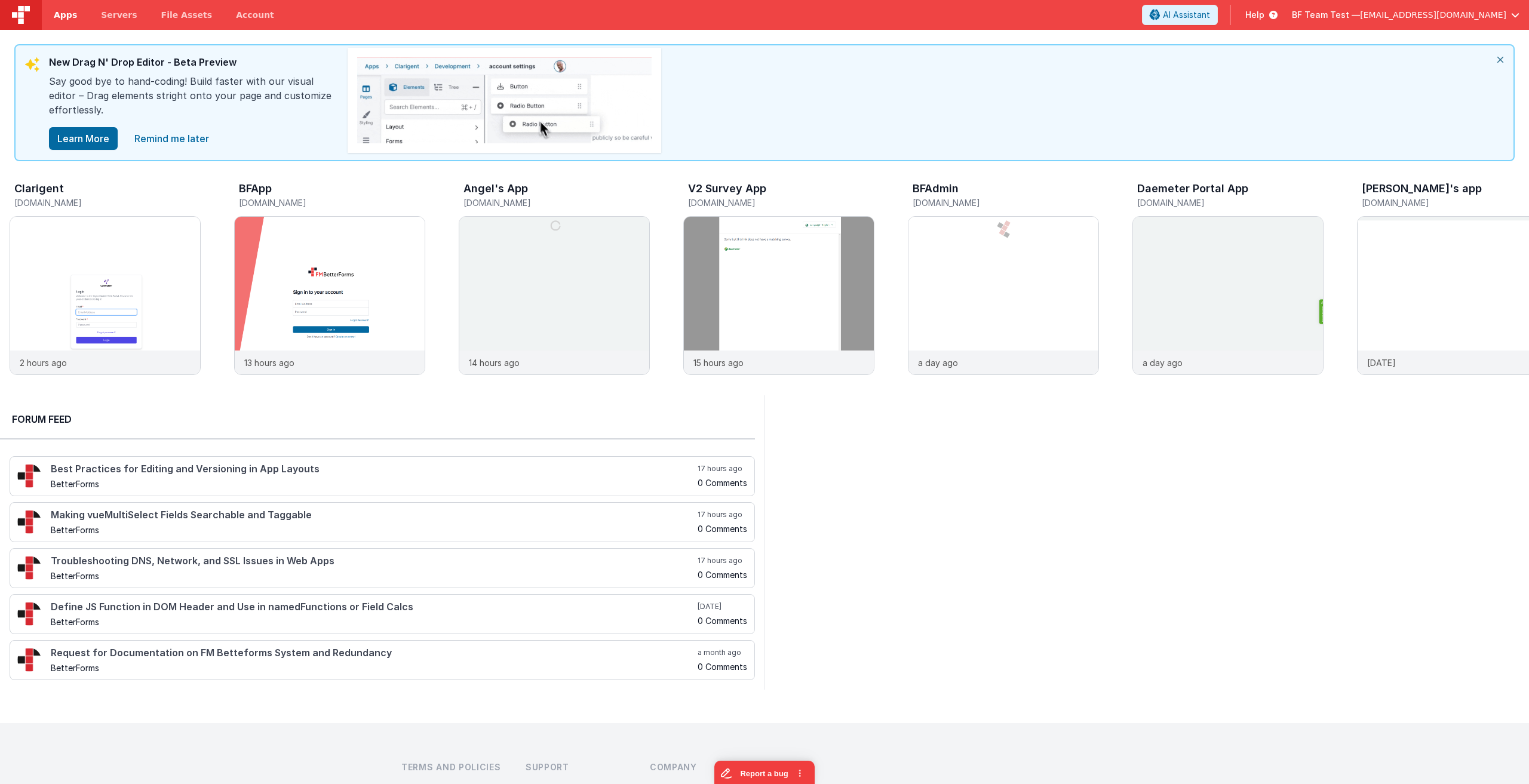
click at [77, 10] on link "Apps" at bounding box center [65, 14] width 47 height 30
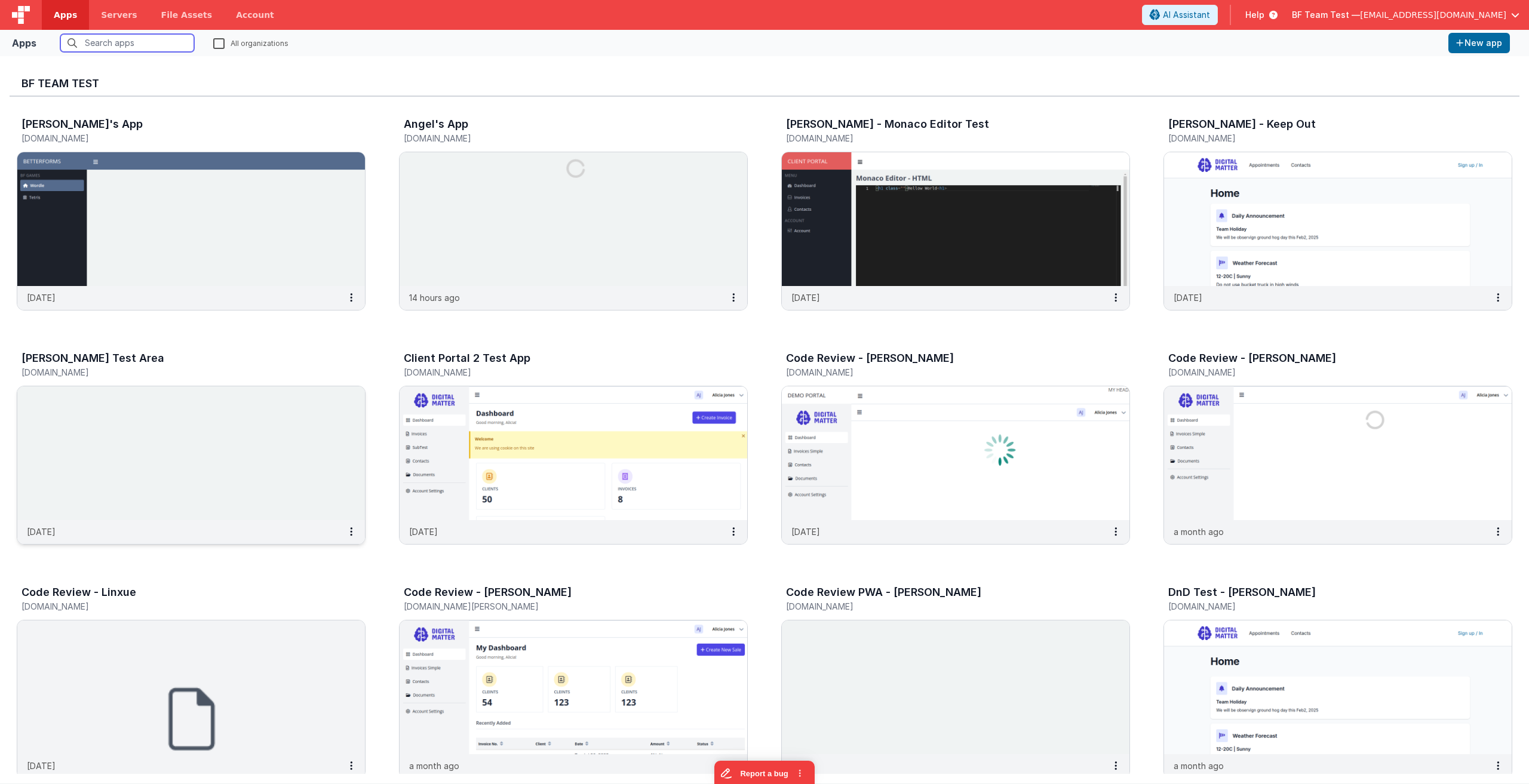
scroll to position [299, 0]
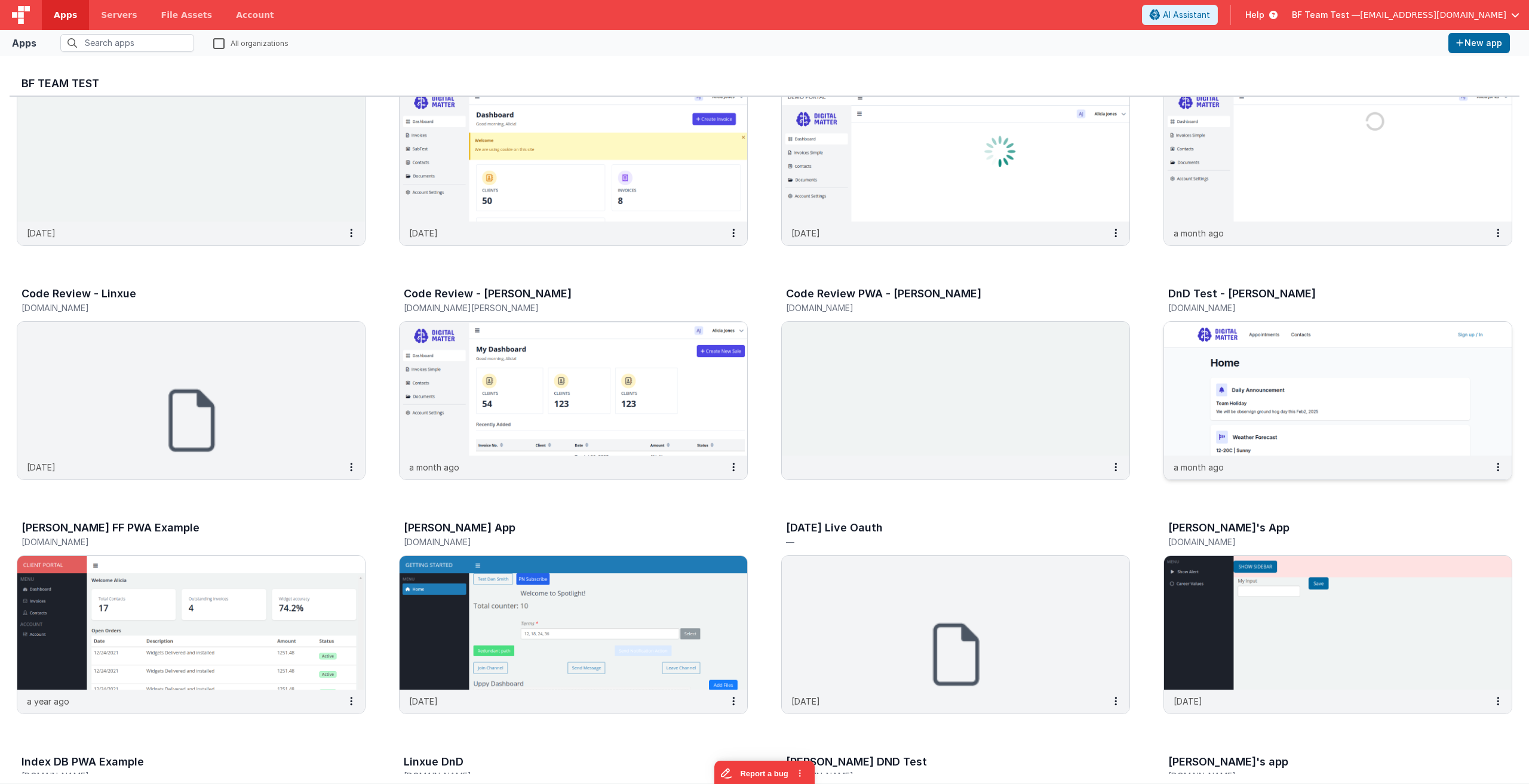
click at [1271, 426] on img at bounding box center [1338, 389] width 348 height 134
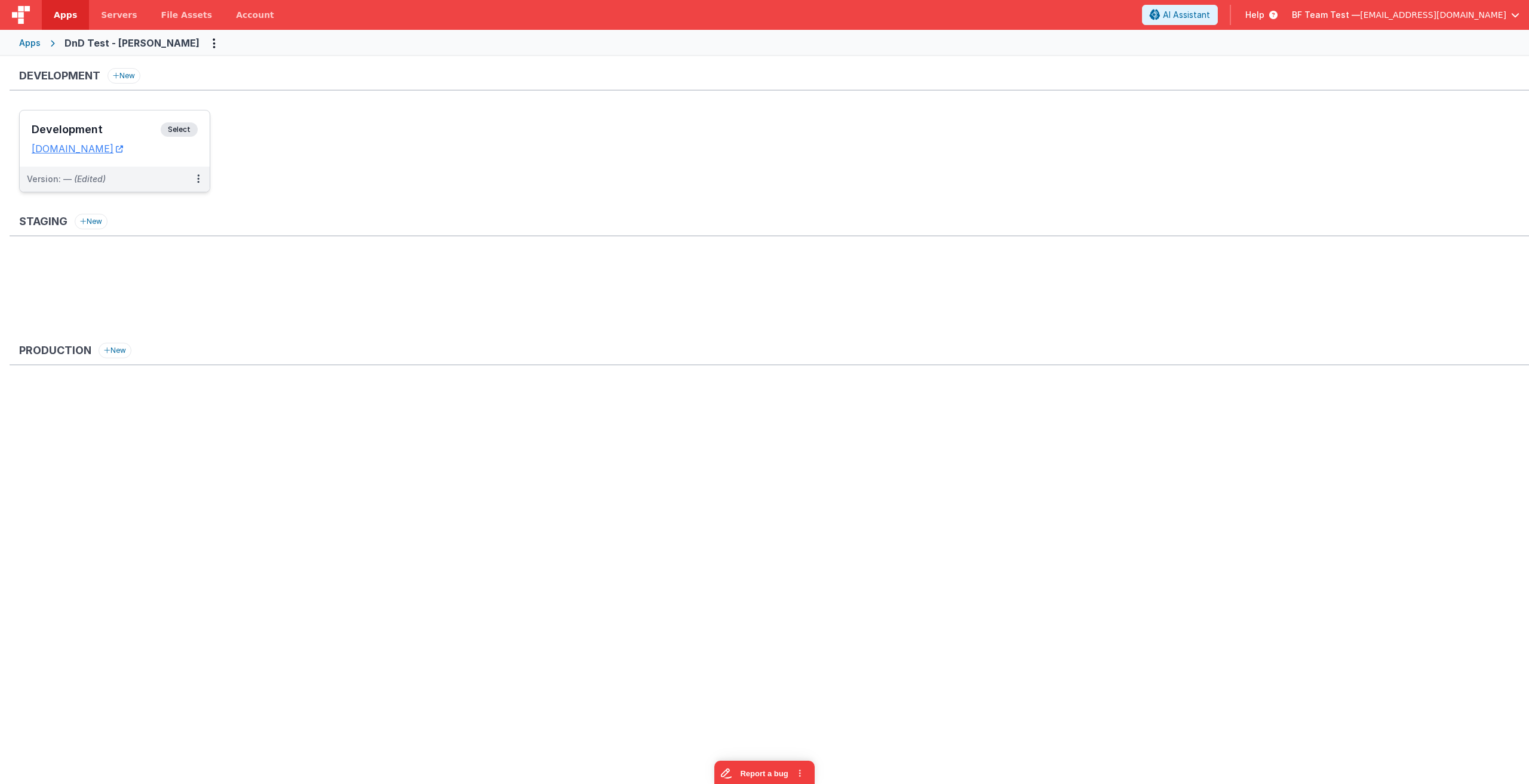
click at [176, 134] on span "Select" at bounding box center [179, 129] width 37 height 14
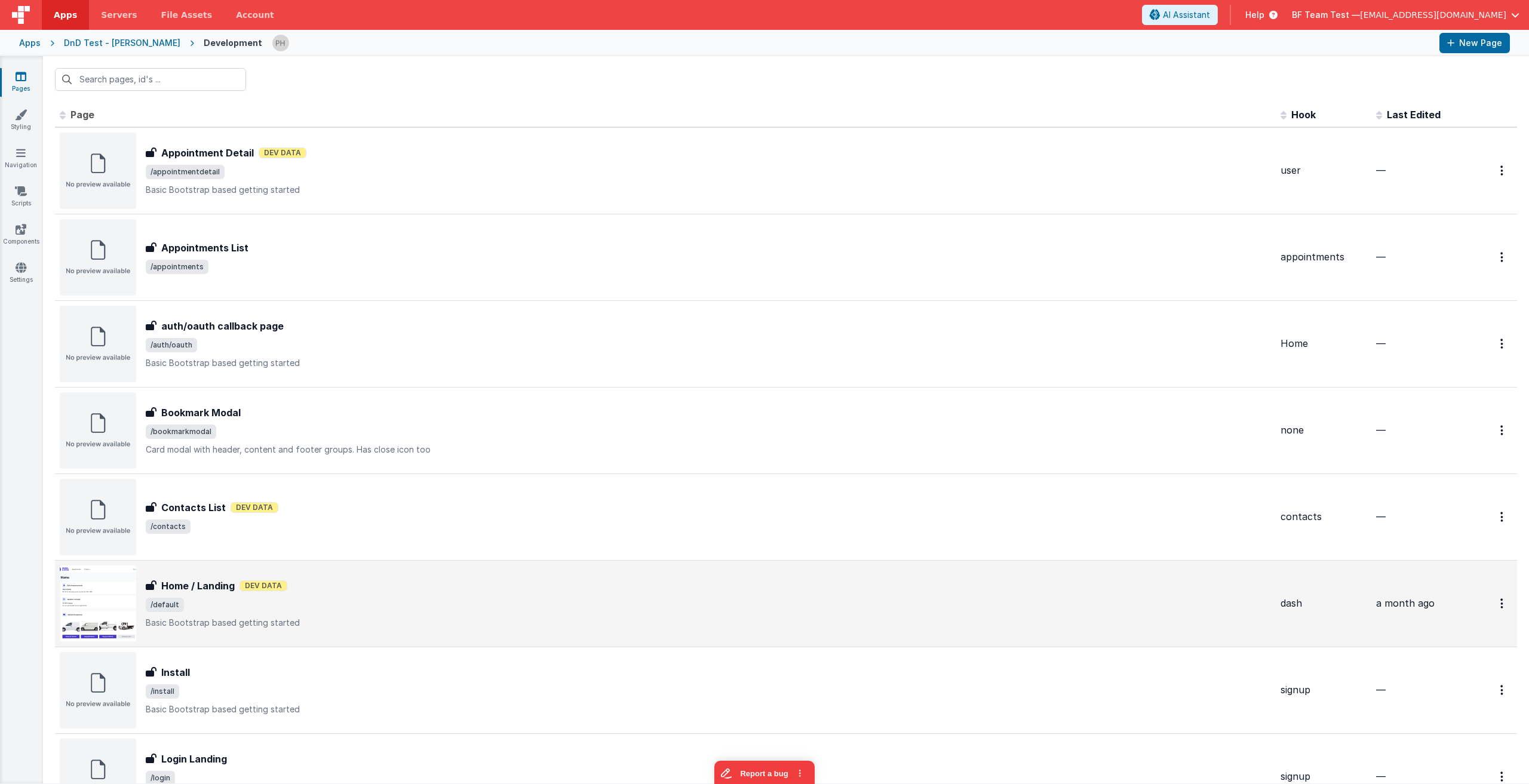
click at [378, 616] on div "Home / Landing Home / Landing Dev Data /default Basic Bootstrap based getting s…" at bounding box center [708, 603] width 1125 height 50
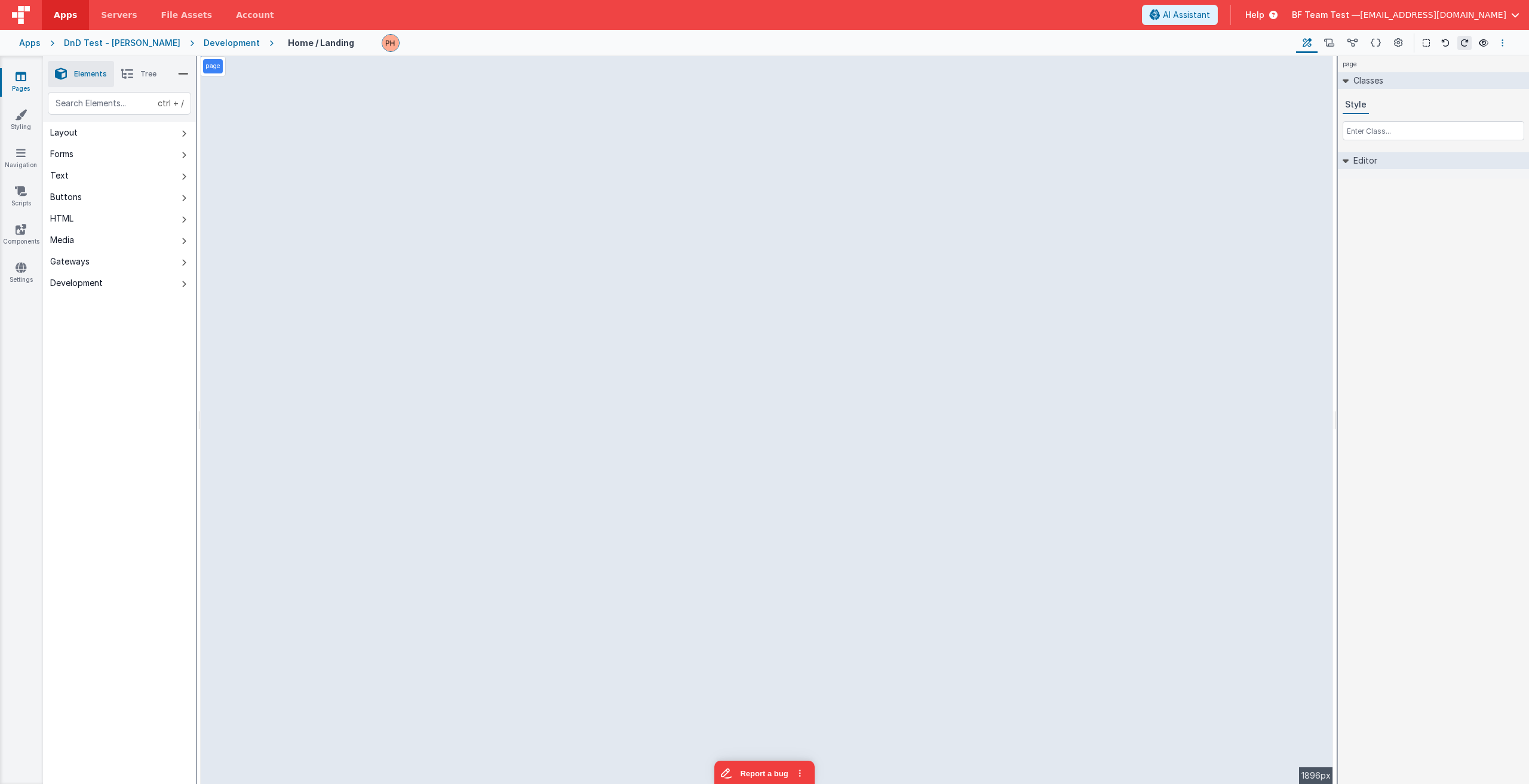
click at [1505, 41] on button "Options" at bounding box center [1503, 43] width 14 height 14
click at [1502, 45] on button at bounding box center [764, 392] width 1529 height 784
click at [1504, 40] on icon "Options" at bounding box center [1502, 43] width 2 height 8
click at [1507, 43] on button at bounding box center [764, 392] width 1529 height 784
click at [1503, 44] on icon "Options" at bounding box center [1502, 43] width 2 height 8
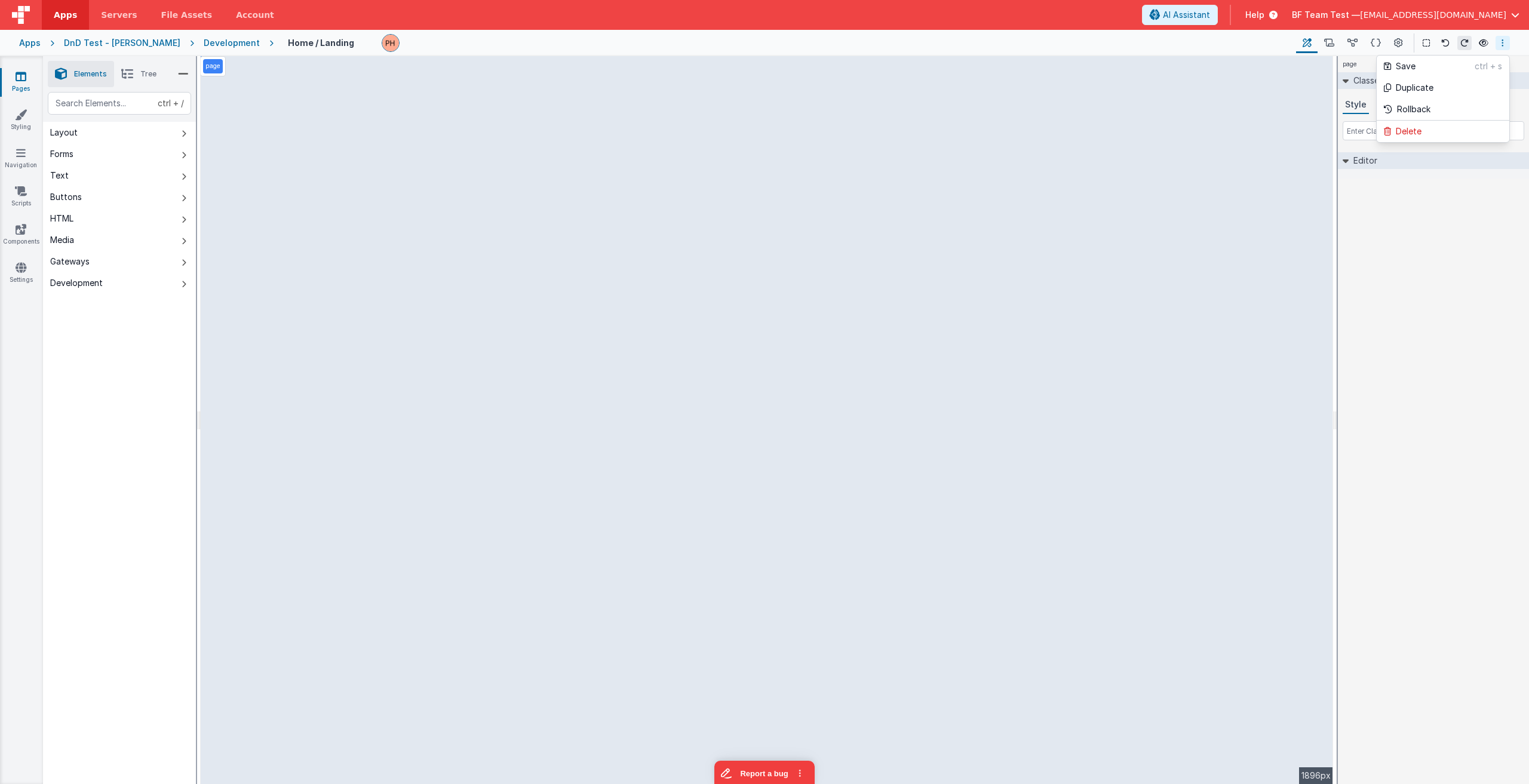
click at [1503, 45] on button at bounding box center [764, 392] width 1529 height 784
